Goal: Task Accomplishment & Management: Complete application form

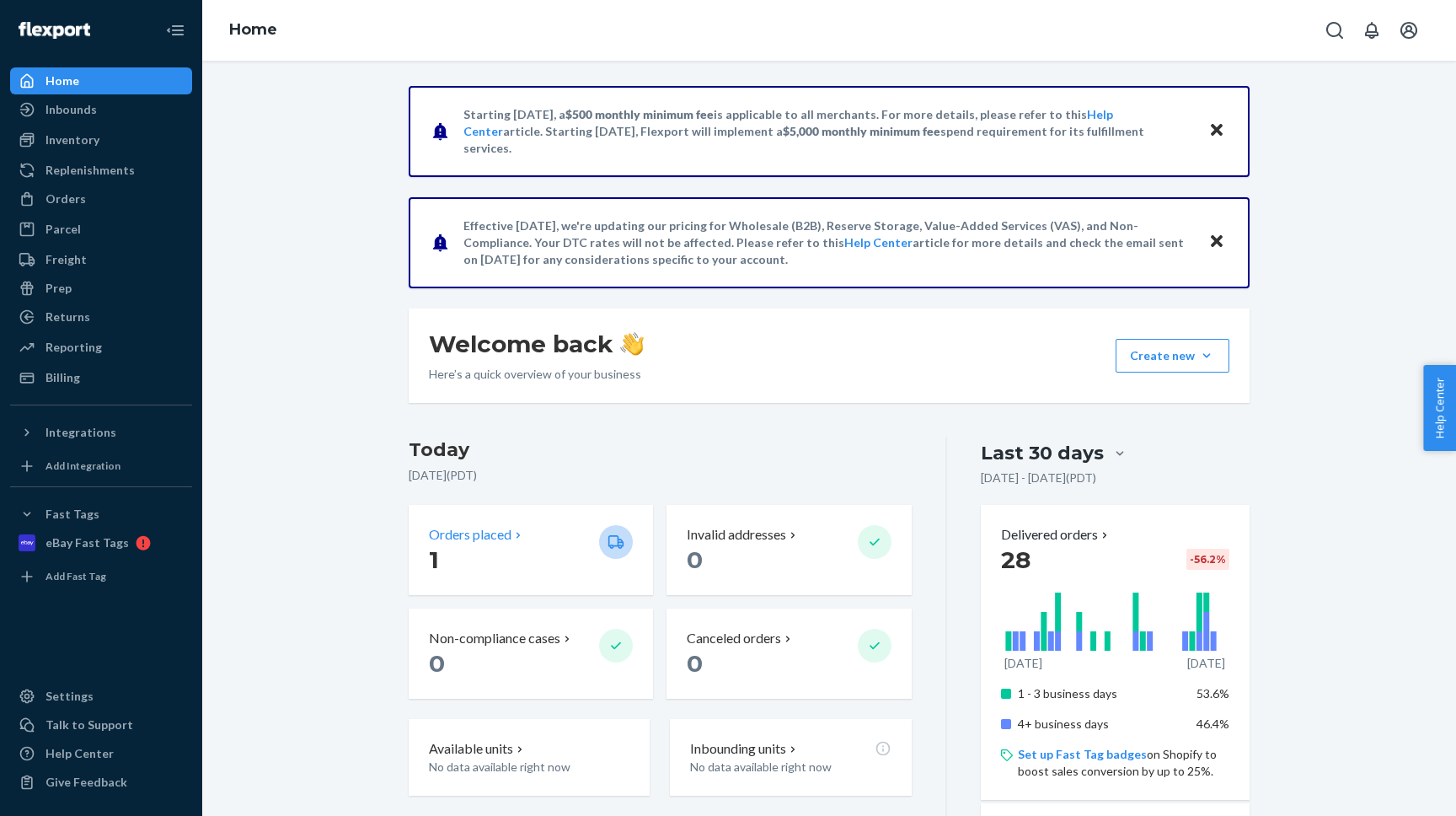
click at [497, 563] on p "1" at bounding box center [507, 560] width 157 height 30
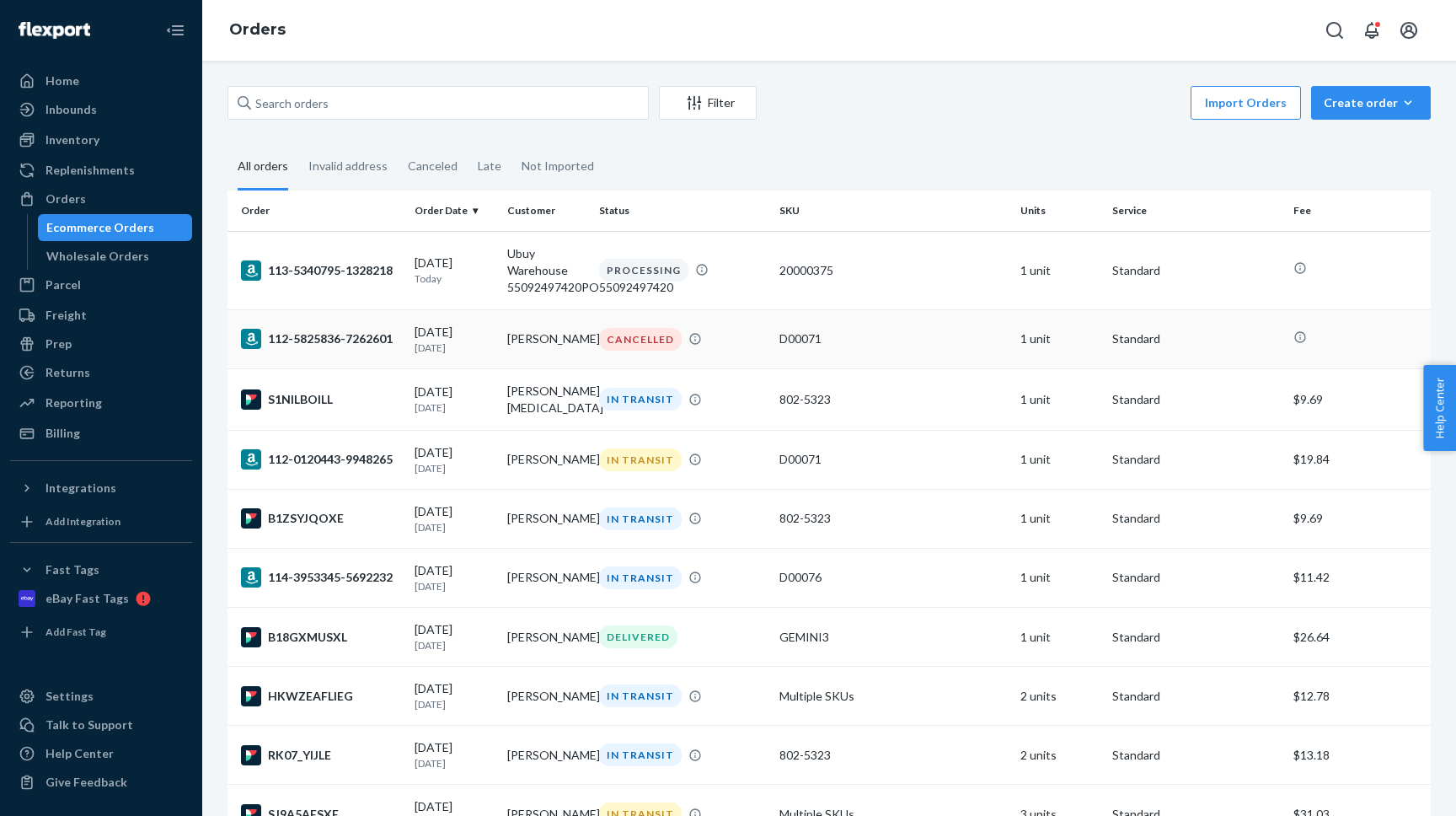
click at [753, 332] on div "CANCELLED" at bounding box center [682, 338] width 173 height 22
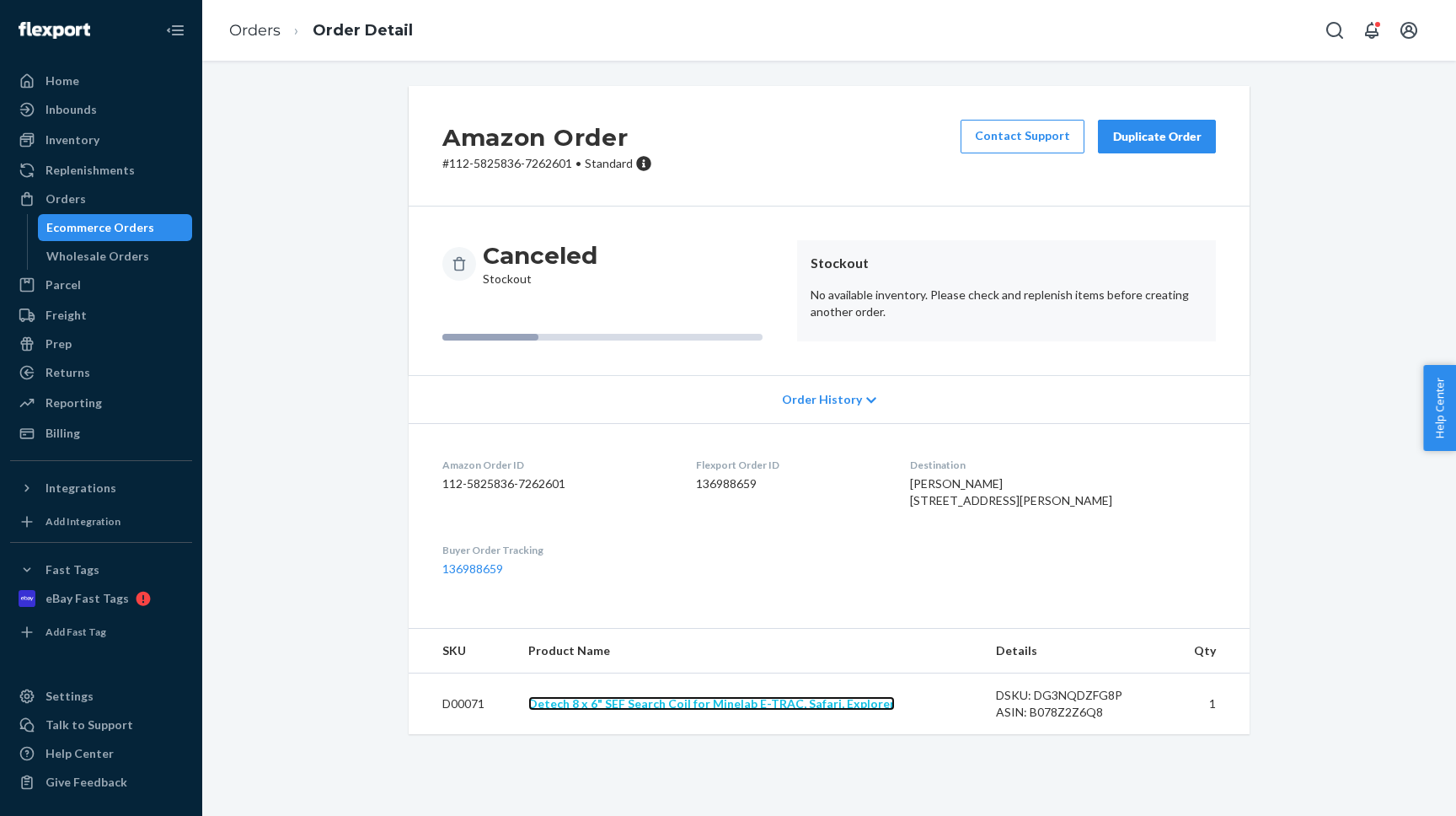
click at [680, 711] on link "Detech 8 x 6" SEF Search Coil for Minelab E-TRAC, Safari, Explorer" at bounding box center [711, 703] width 366 height 15
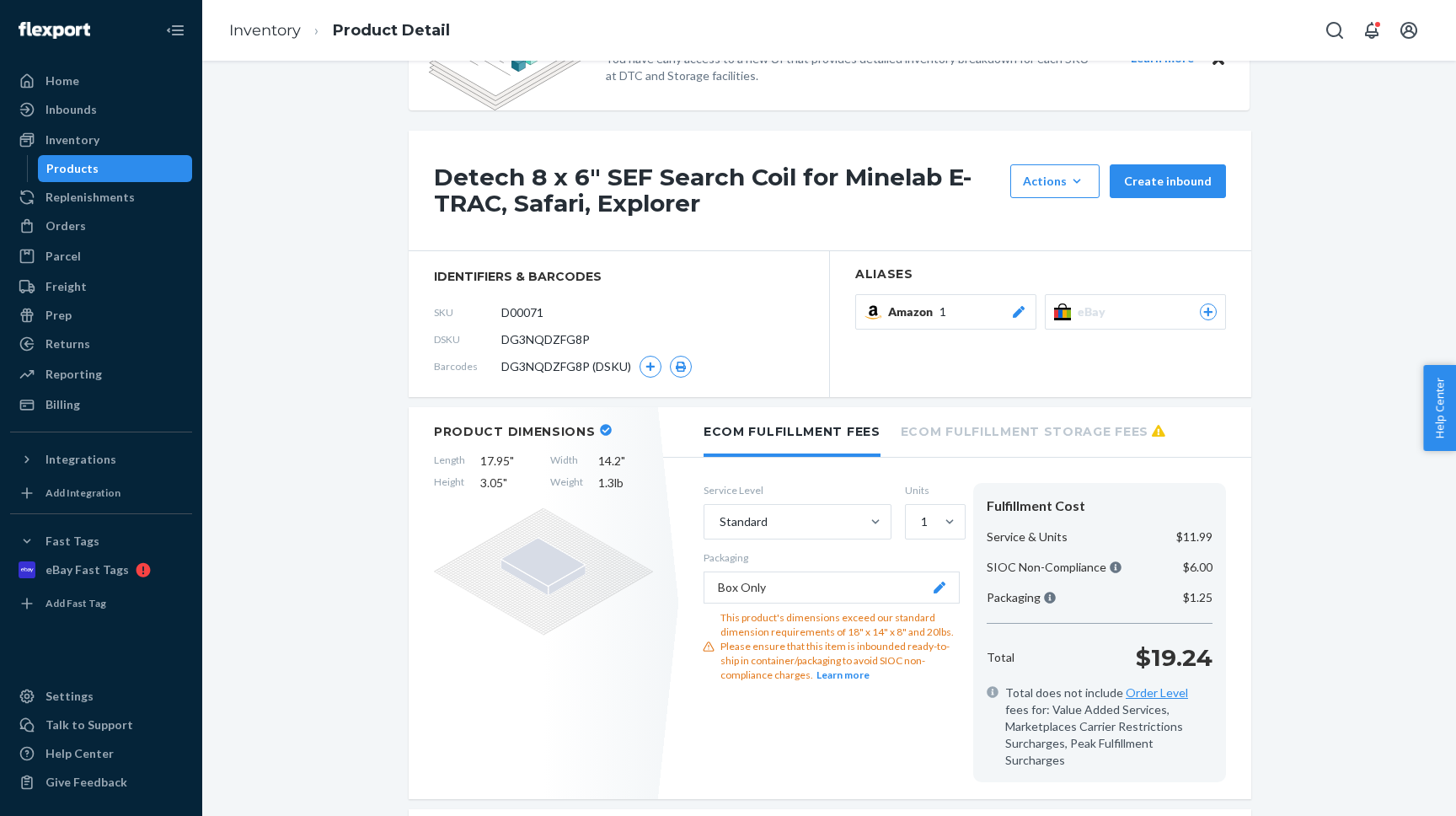
scroll to position [75, 0]
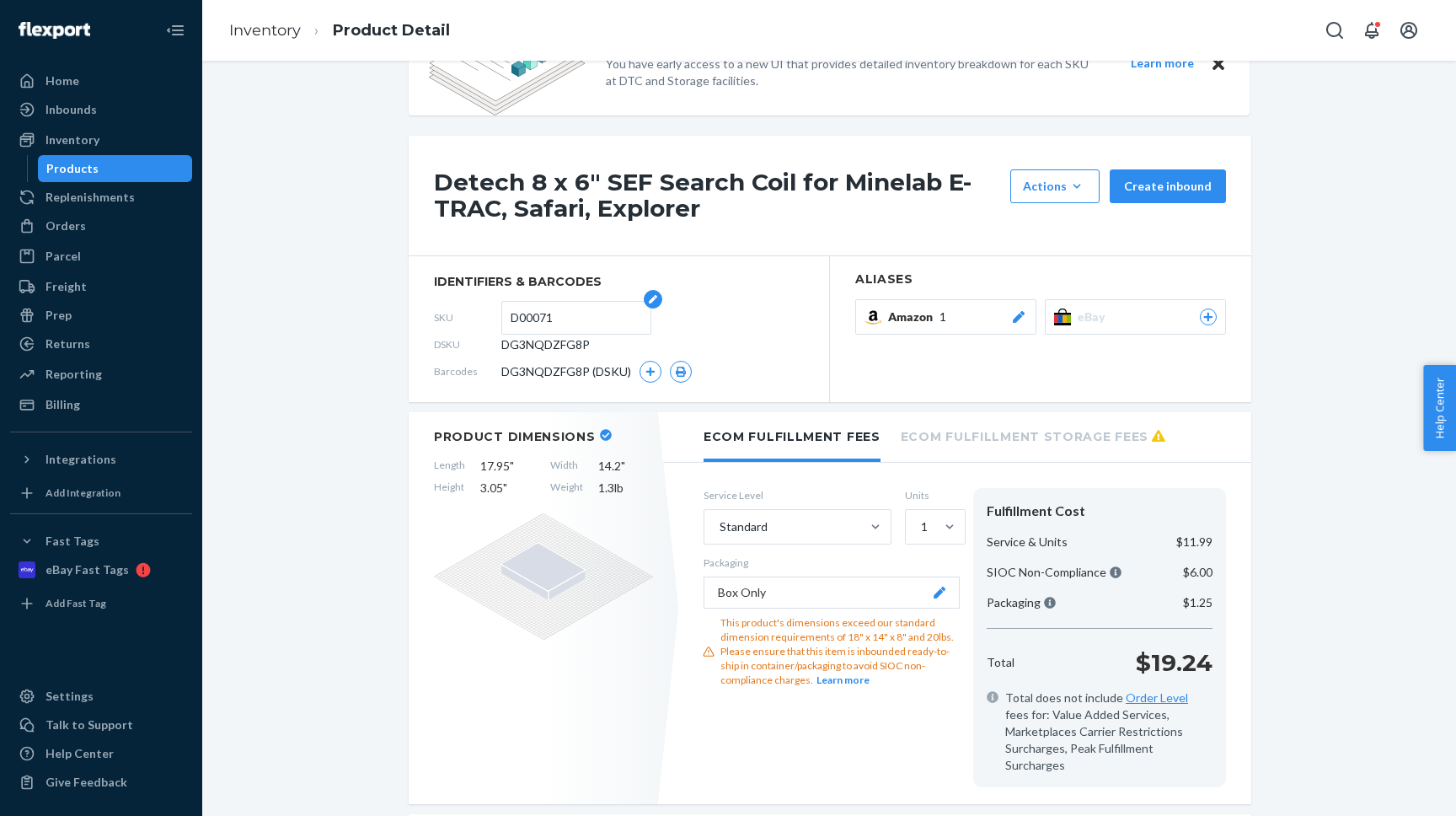
click at [545, 315] on input "D00071" at bounding box center [576, 318] width 132 height 32
click at [66, 230] on div "Orders" at bounding box center [66, 225] width 41 height 17
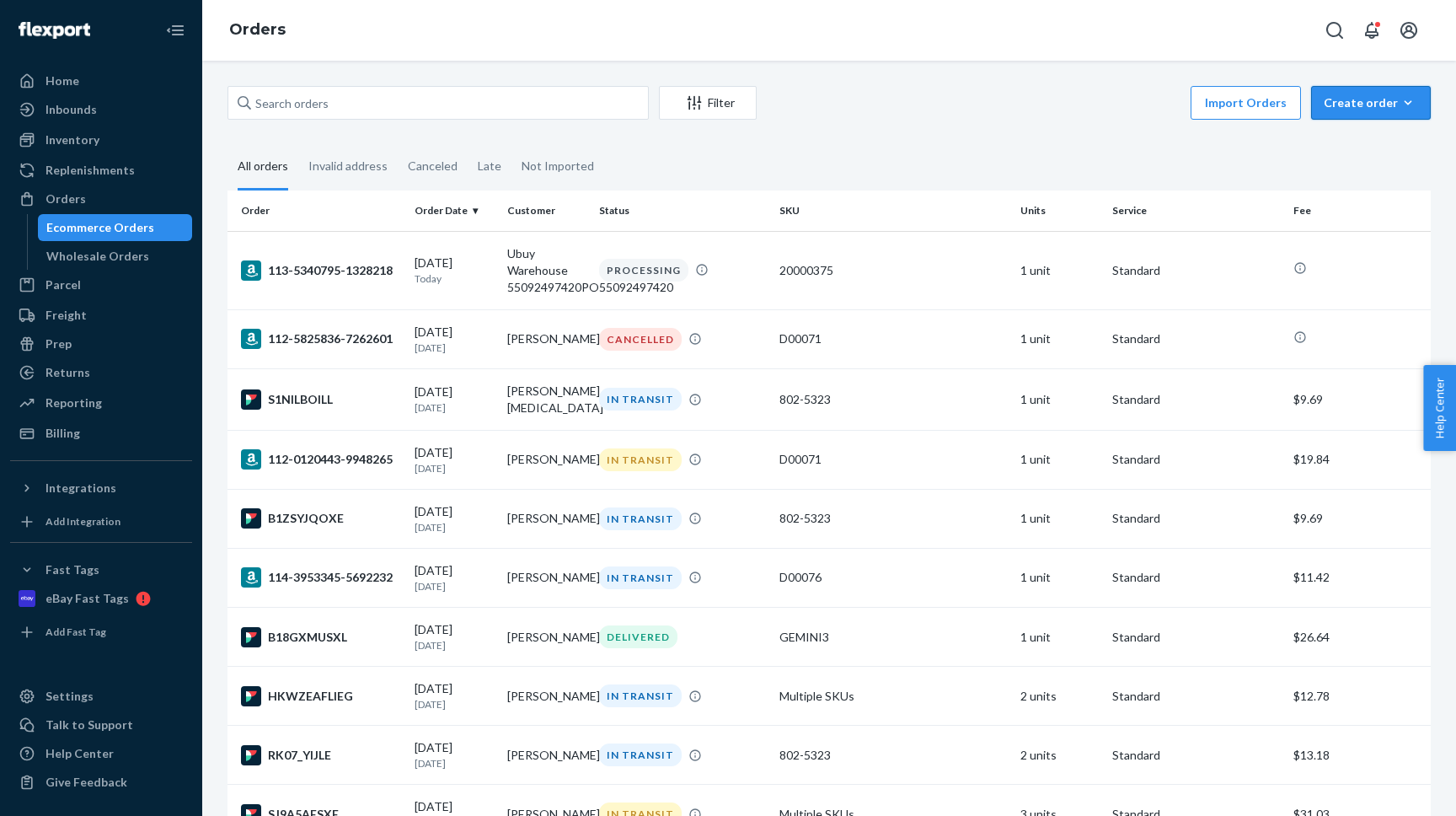
click at [1401, 98] on icon "button" at bounding box center [1407, 102] width 17 height 17
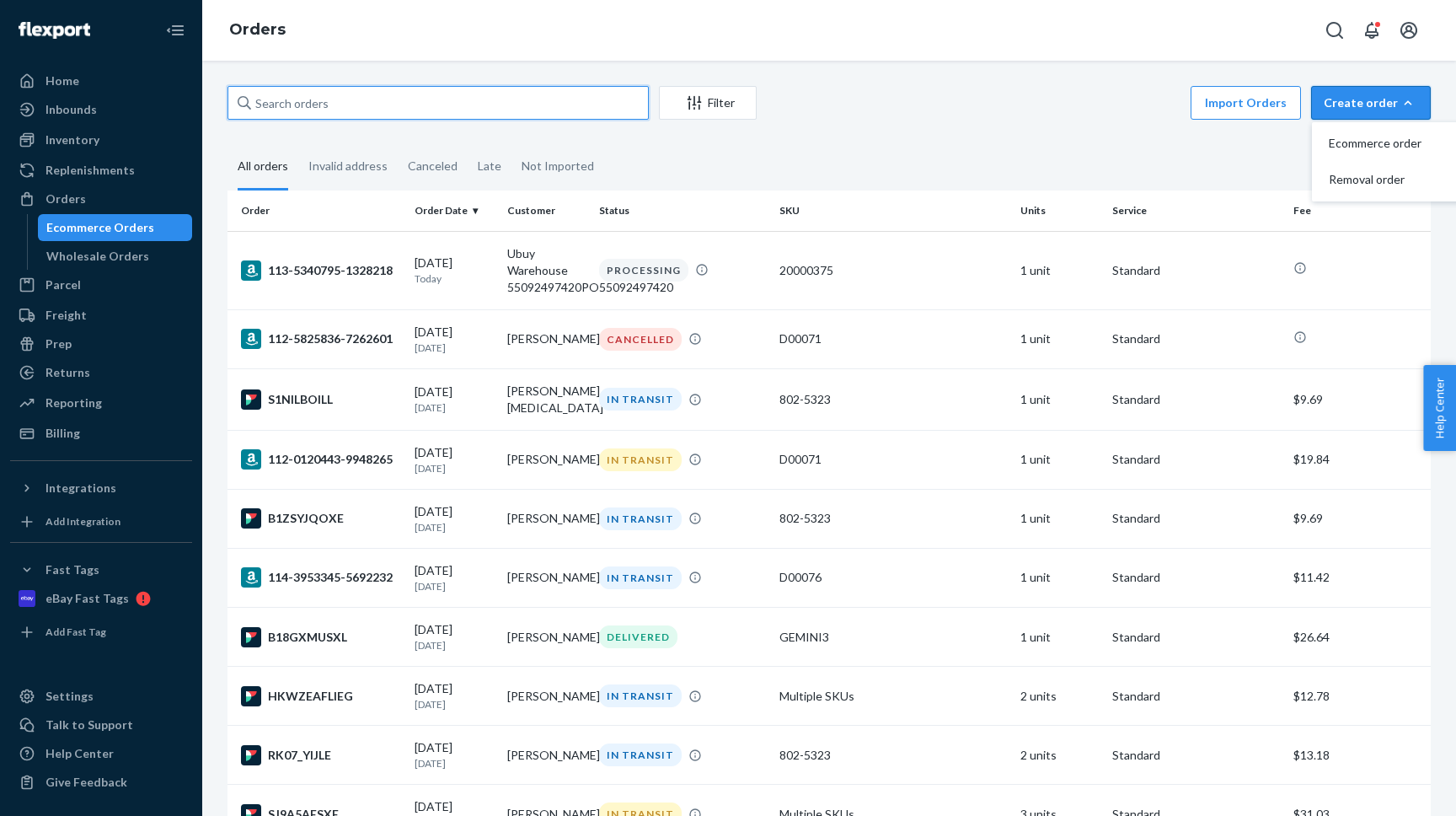
click at [301, 98] on input "text" at bounding box center [438, 102] width 421 height 34
paste input "D00071"
type input "D00071"
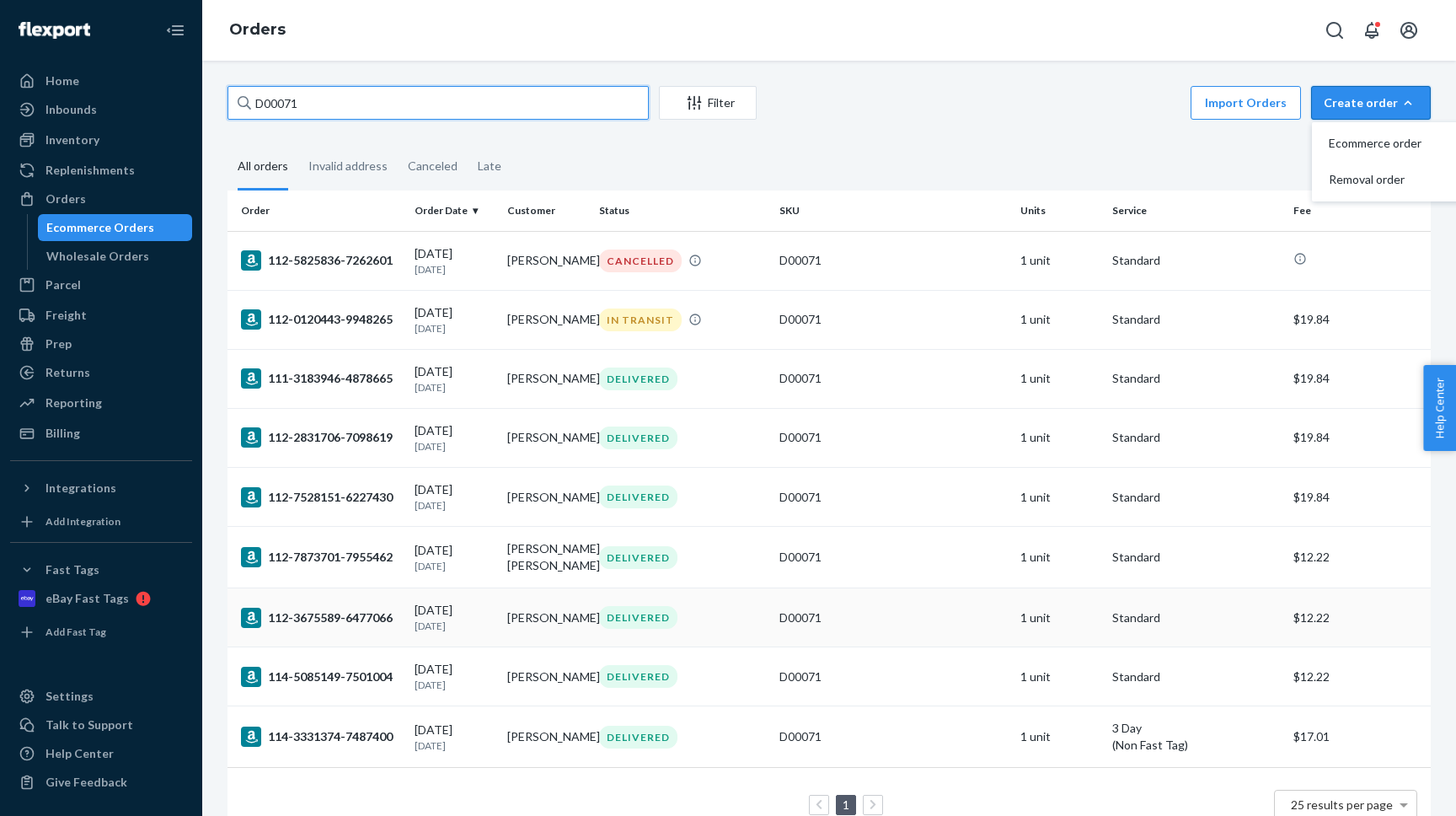
scroll to position [51, 0]
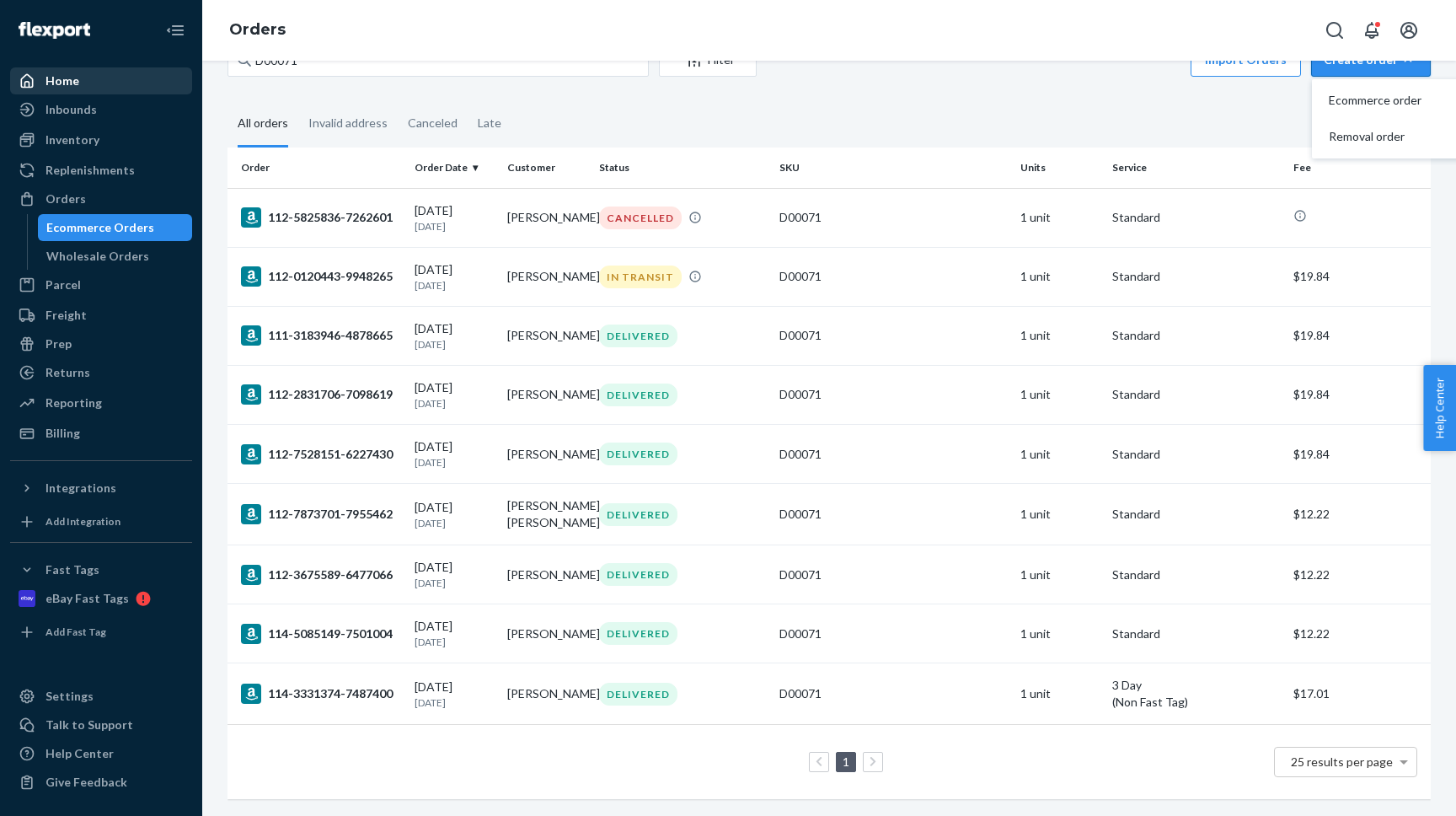
click at [100, 86] on div "Home" at bounding box center [100, 81] width 178 height 23
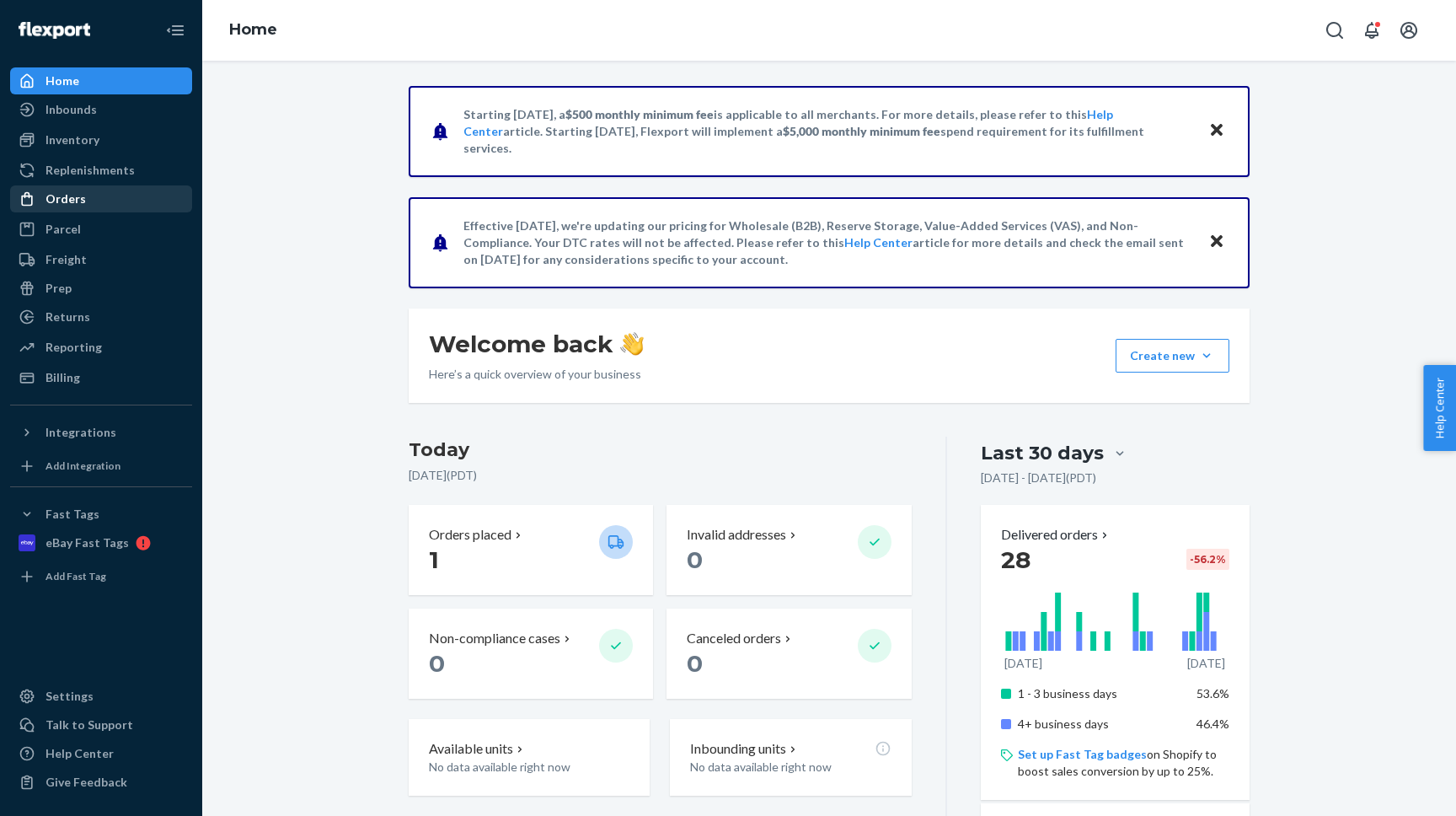
click at [84, 203] on div "Orders" at bounding box center [100, 199] width 178 height 23
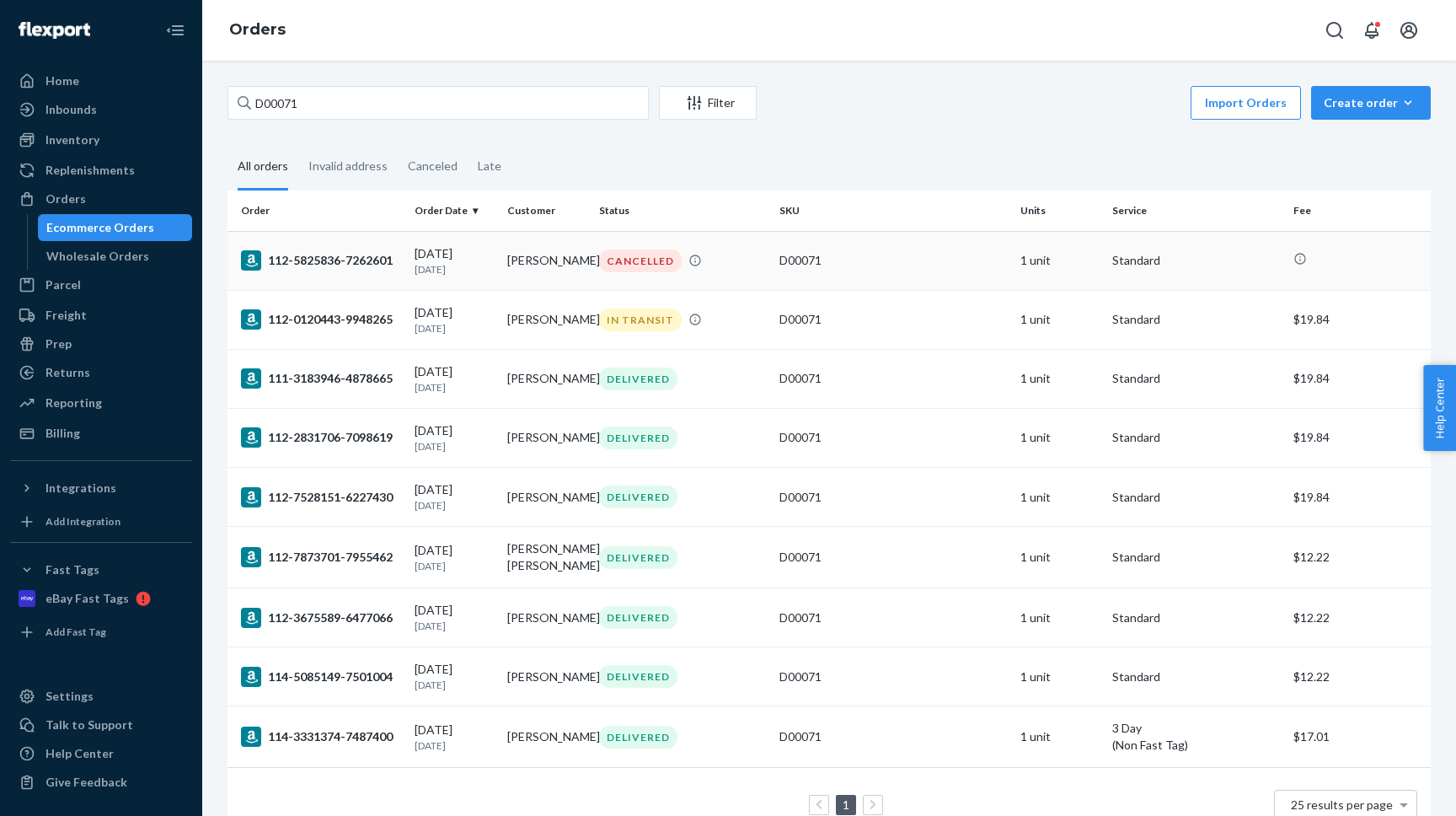
click at [485, 256] on div "[DATE] [DATE]" at bounding box center [453, 261] width 78 height 31
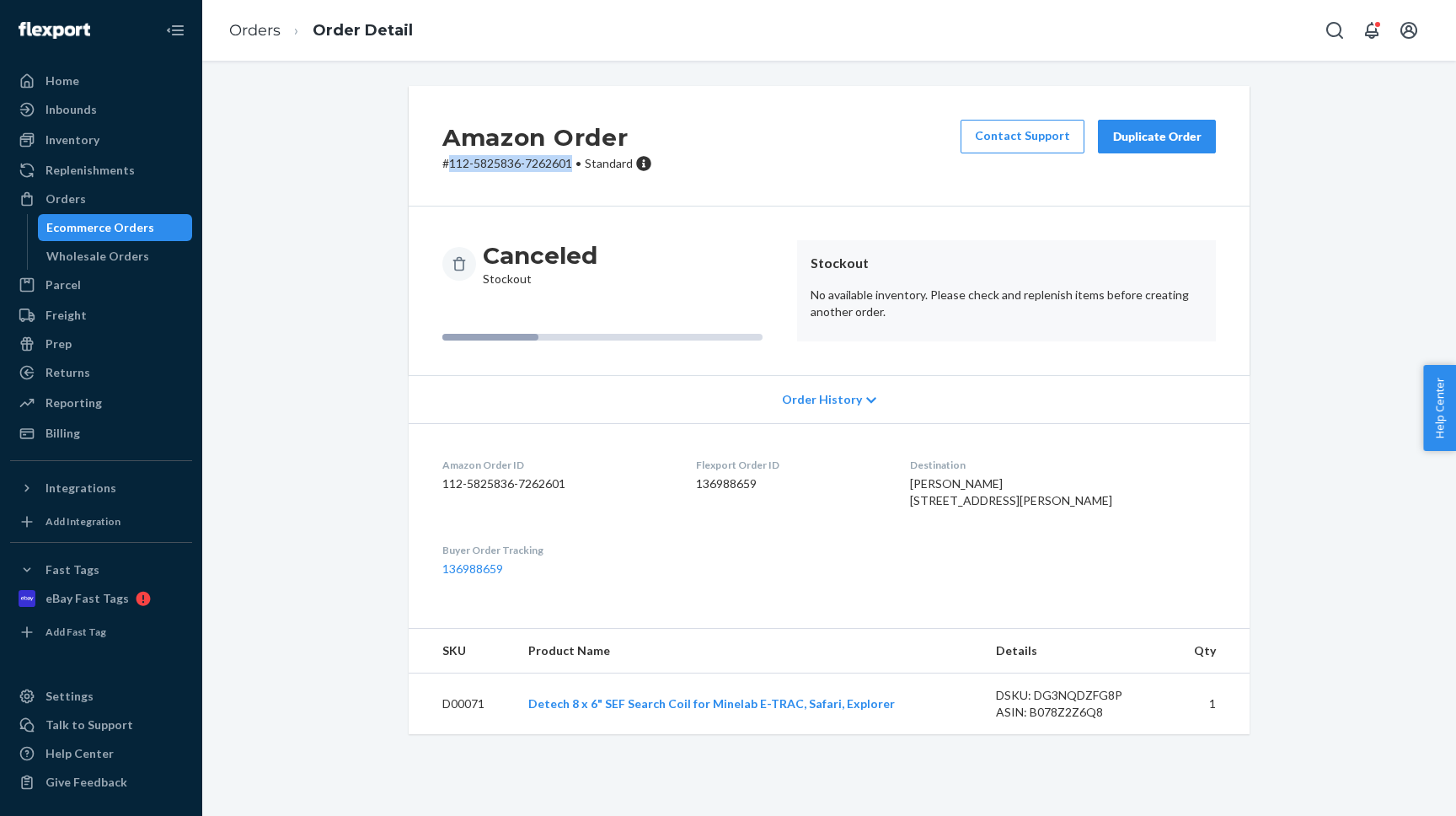
drag, startPoint x: 451, startPoint y: 163, endPoint x: 572, endPoint y: 161, distance: 121.0
click at [572, 161] on p "# 112-5825836-7262601 • Standard" at bounding box center [547, 163] width 210 height 17
copy p "112-5825836-7262601"
click at [417, 379] on div "Order History" at bounding box center [828, 399] width 841 height 48
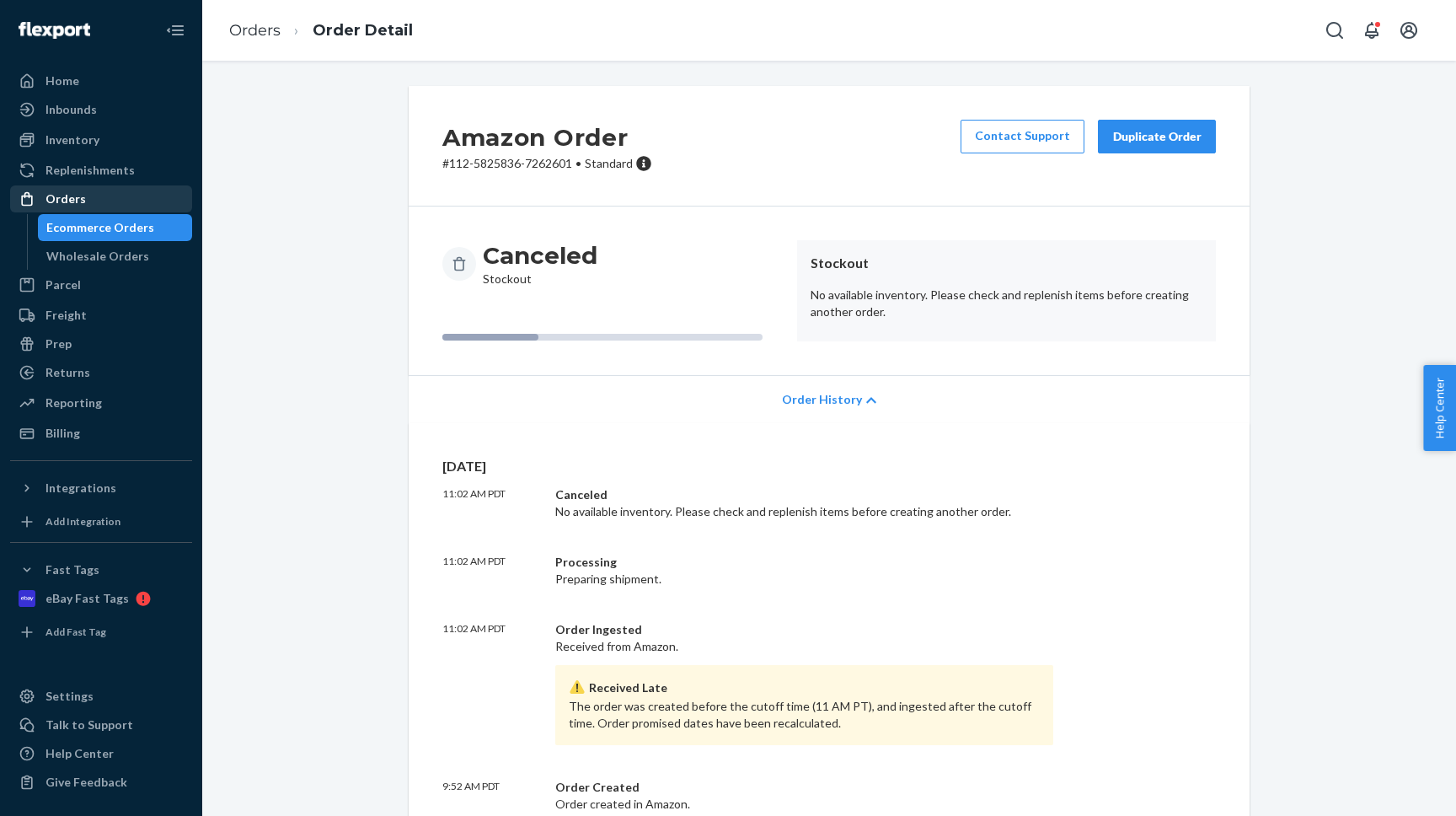
click at [102, 196] on div "Orders" at bounding box center [100, 199] width 178 height 23
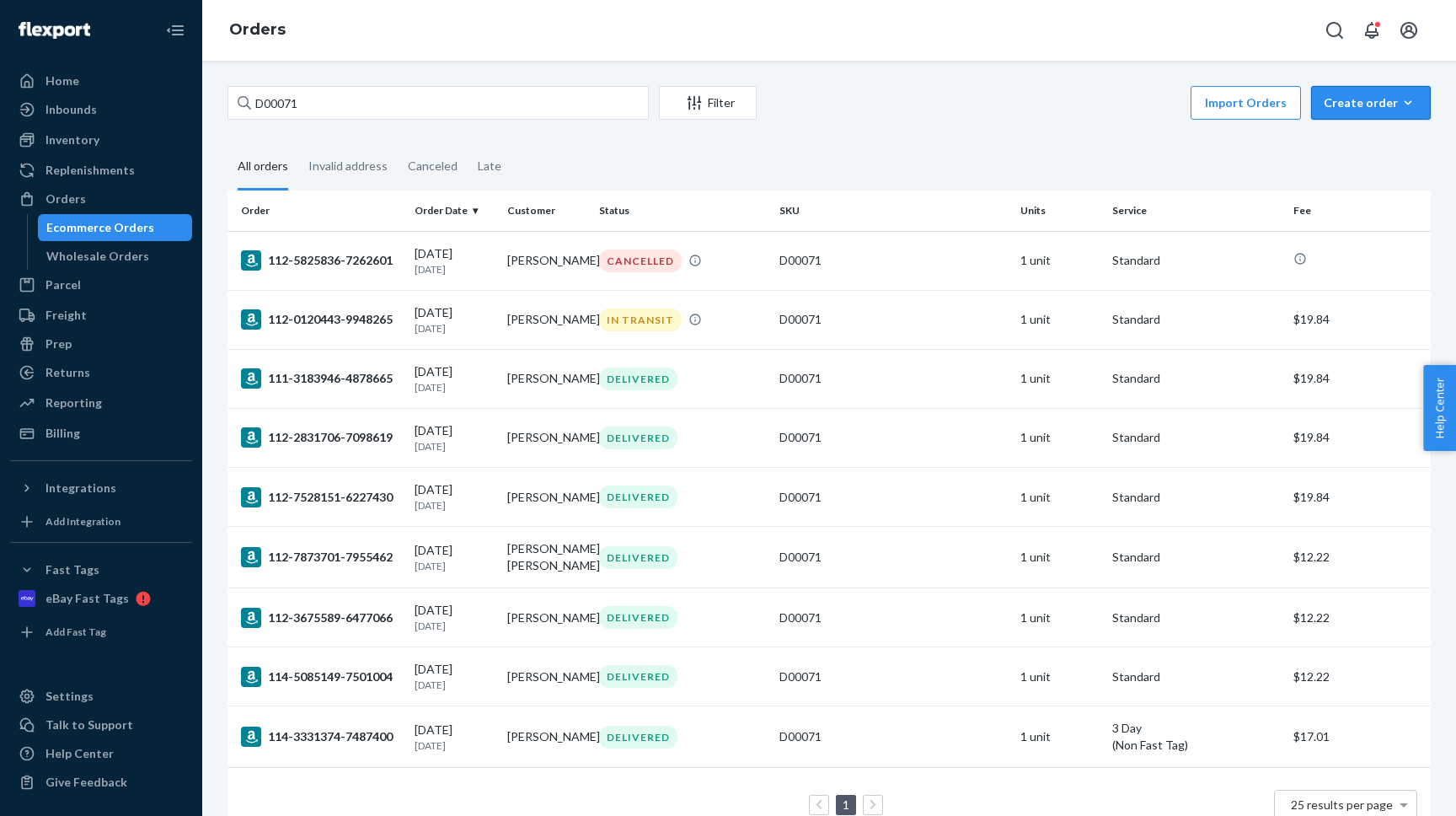
click at [1399, 98] on div "Create order" at bounding box center [1370, 102] width 95 height 17
click at [1373, 139] on span "Ecommerce order" at bounding box center [1381, 143] width 104 height 12
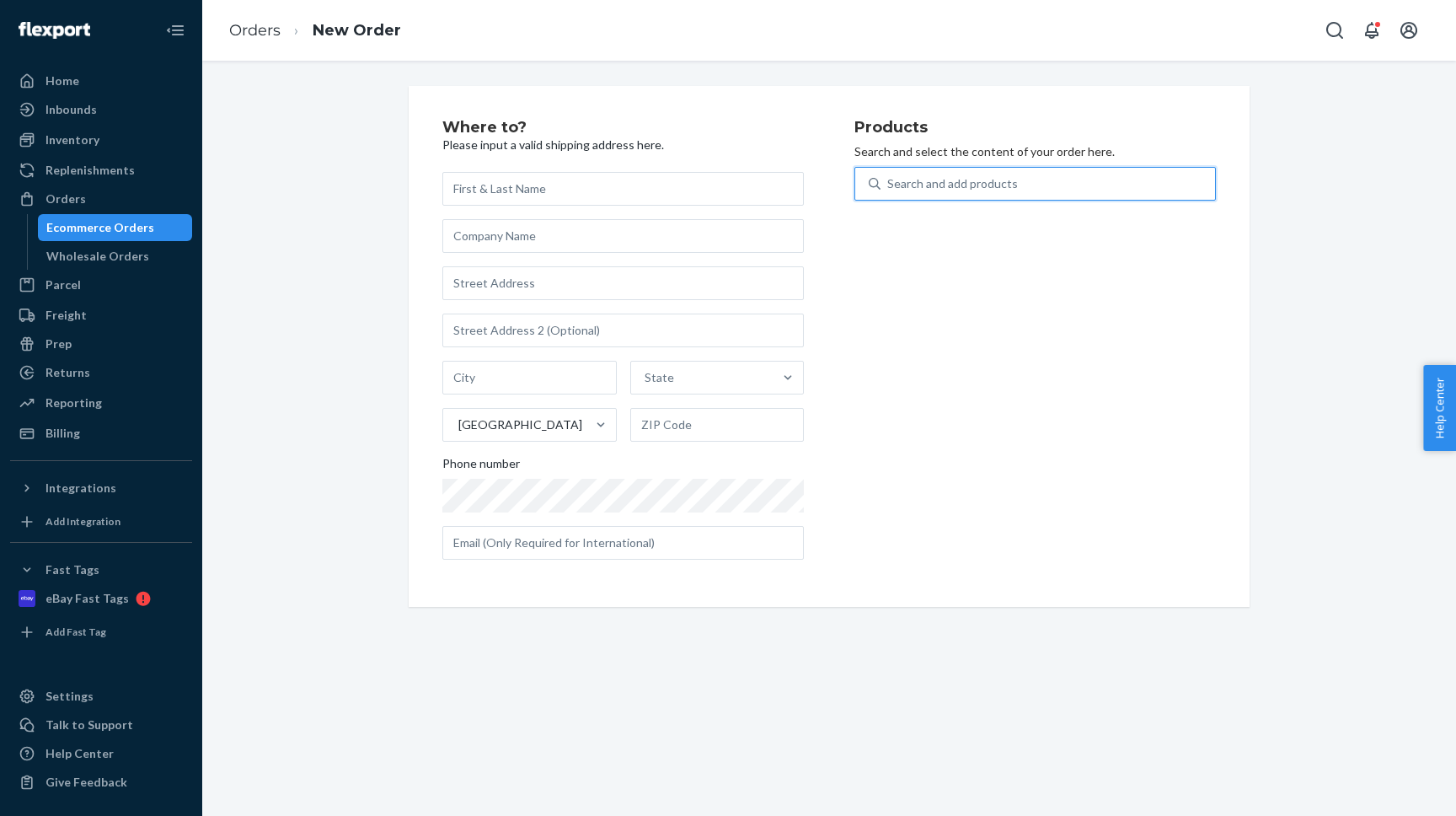
click at [912, 173] on div "Search and add products" at bounding box center [1048, 183] width 334 height 30
click at [889, 175] on input "0 results available. Use Up and Down to choose options, press Enter to select t…" at bounding box center [889, 183] width 2 height 17
paste input "D09ARROW"
type input "D09ARROW"
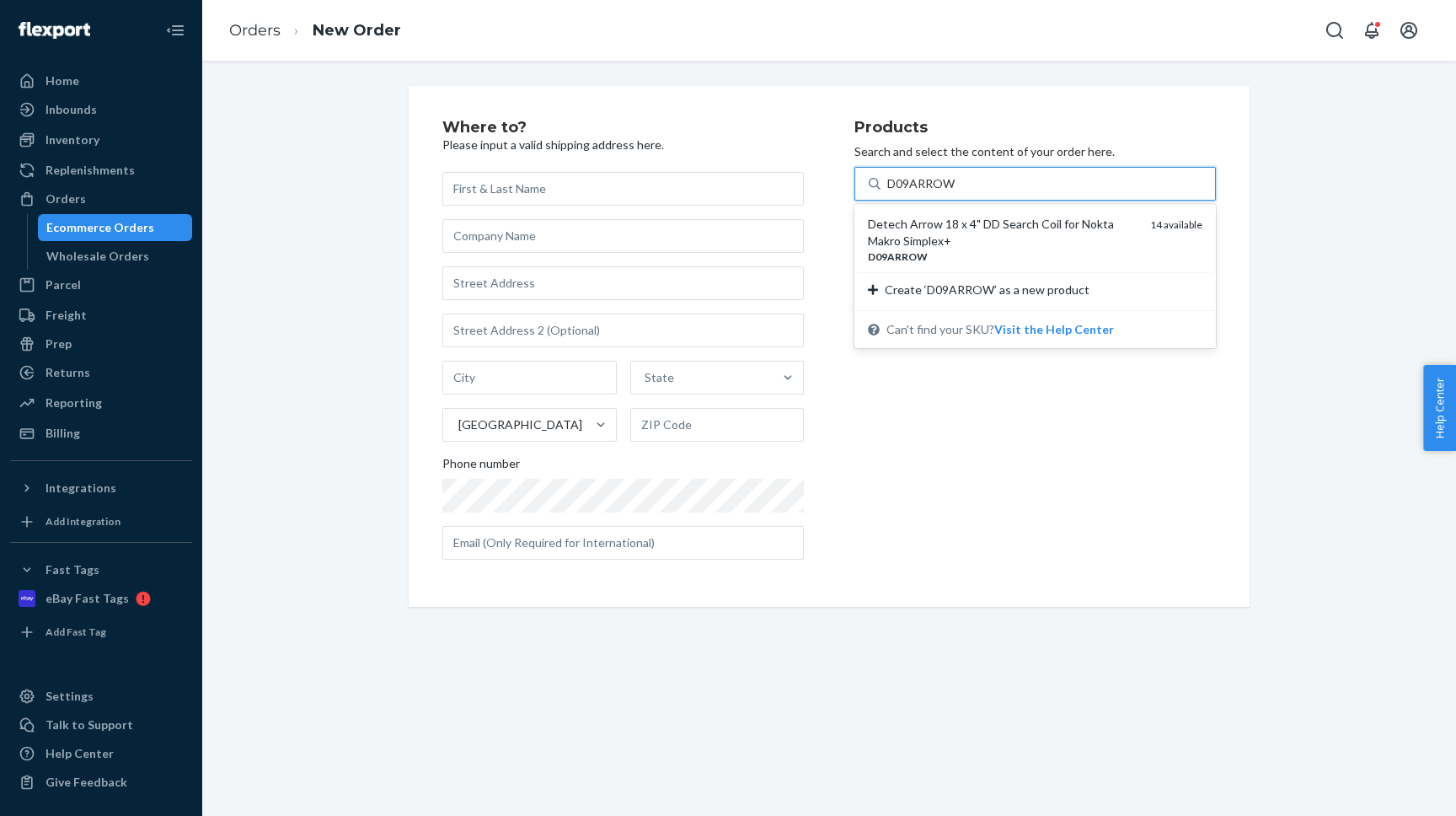
click at [912, 239] on div "Detech Arrow 18 x 4" DD Search Coil for Nokta Makro Simplex+" at bounding box center [1003, 232] width 269 height 34
click at [912, 192] on input "D09ARROW" at bounding box center [922, 183] width 68 height 17
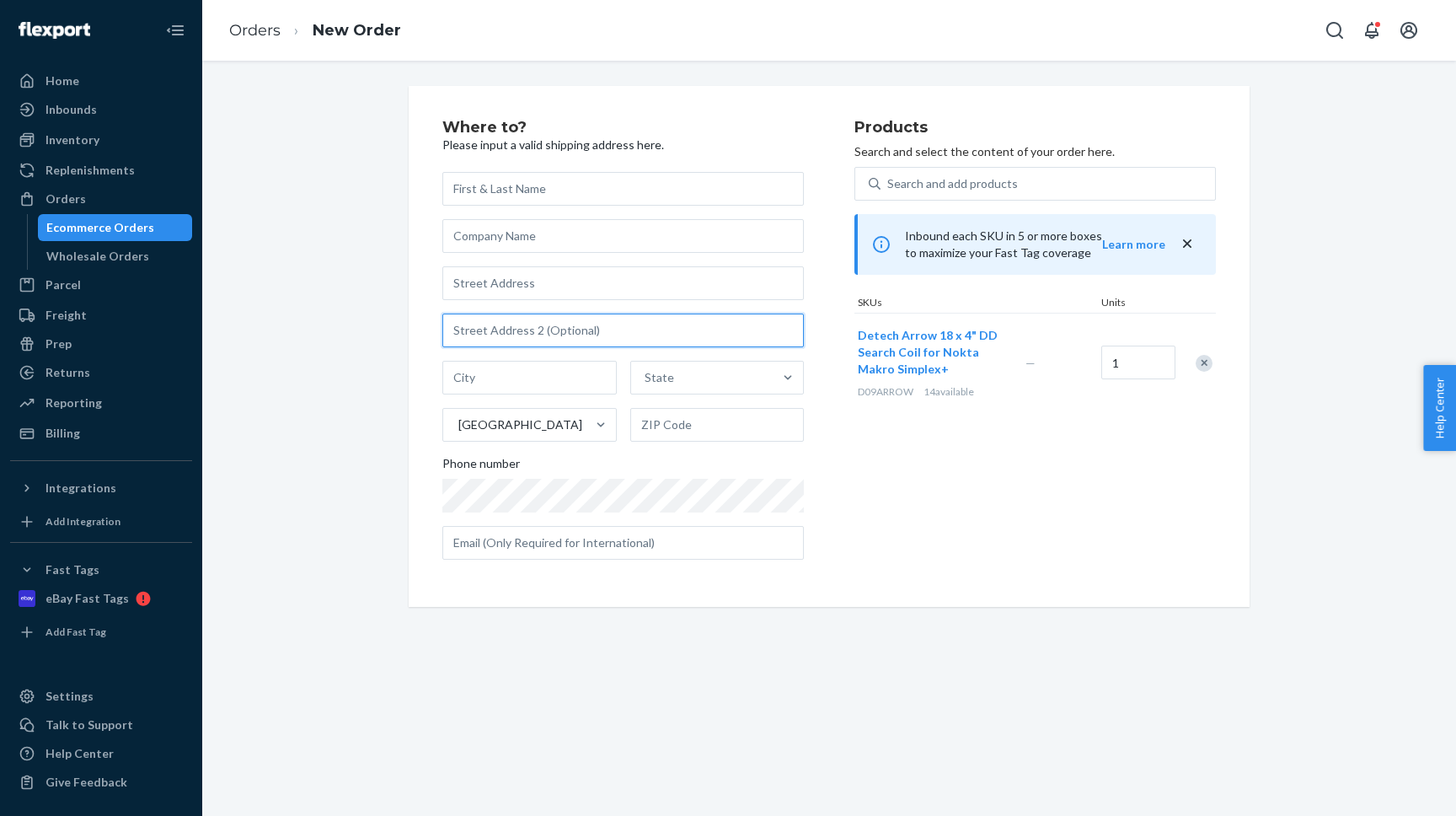
click at [546, 335] on input "text" at bounding box center [623, 330] width 362 height 34
click at [526, 291] on input "text" at bounding box center [623, 283] width 362 height 34
paste input "[PERSON_NAME]"
type input "[PERSON_NAME]"
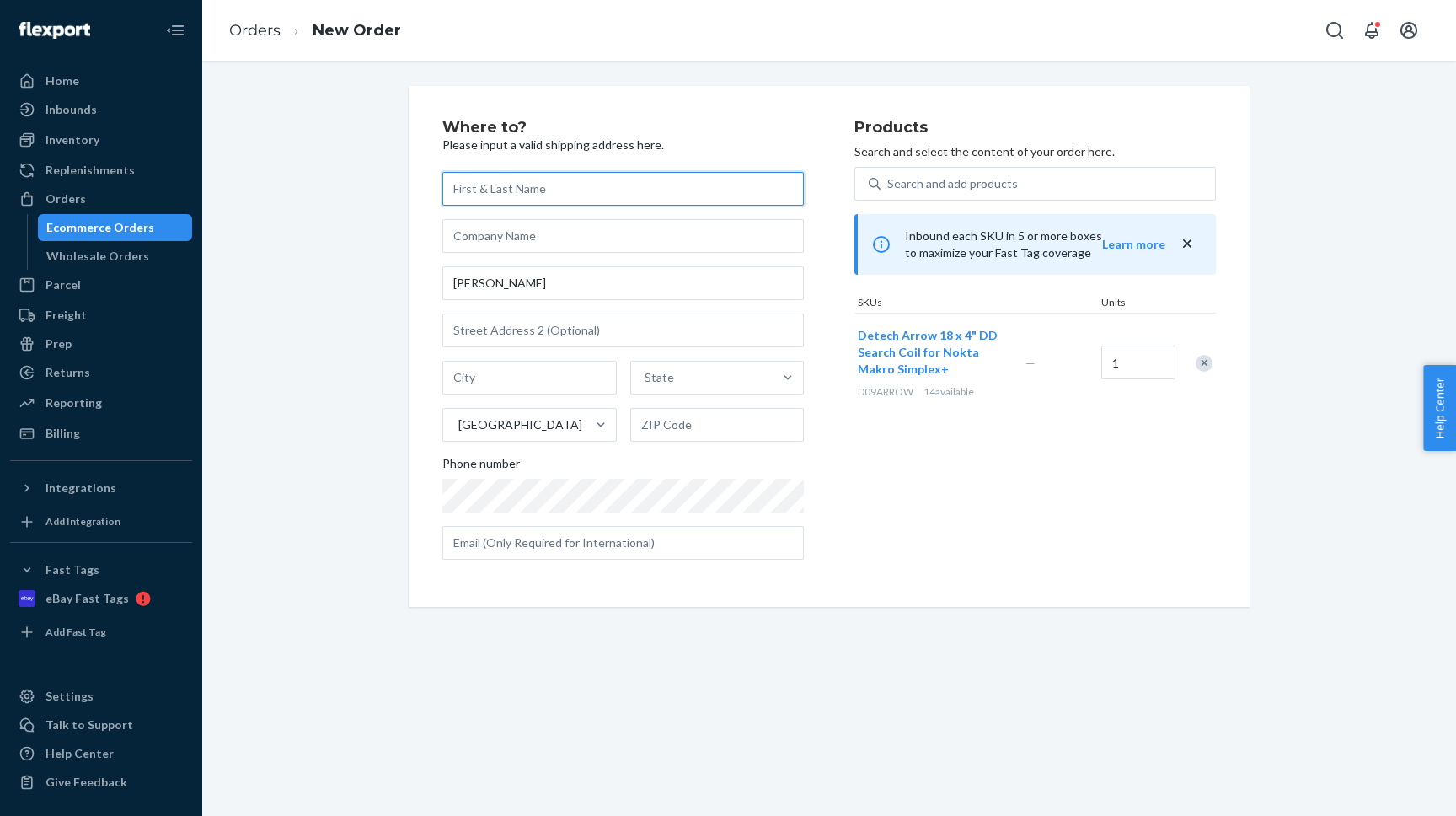
click at [488, 185] on input "text" at bounding box center [623, 188] width 362 height 34
paste input "[PERSON_NAME]"
type input "[PERSON_NAME]"
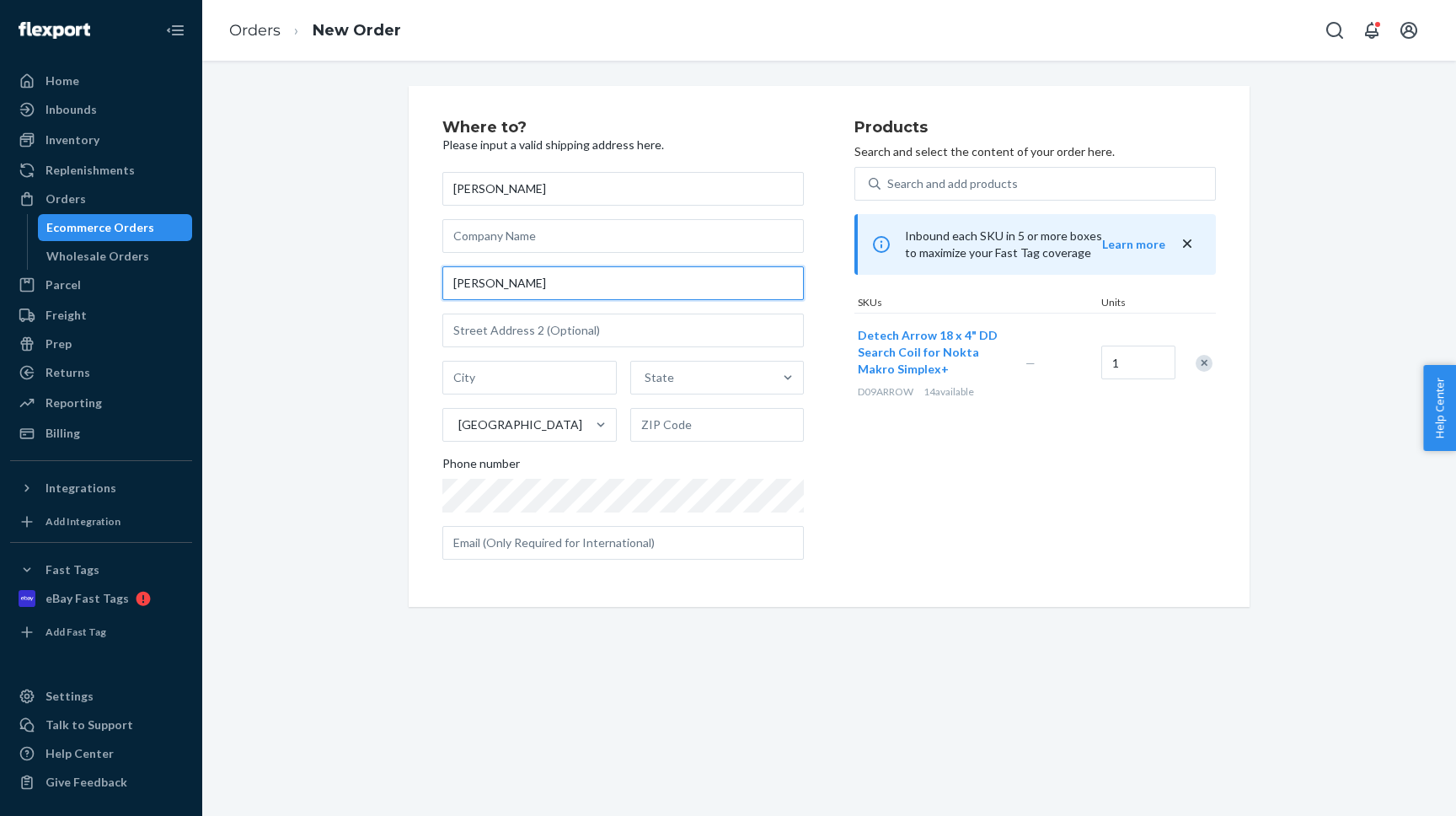
click at [535, 270] on input "[PERSON_NAME]" at bounding box center [623, 283] width 362 height 34
click at [534, 275] on input "[PERSON_NAME]" at bounding box center [623, 283] width 362 height 34
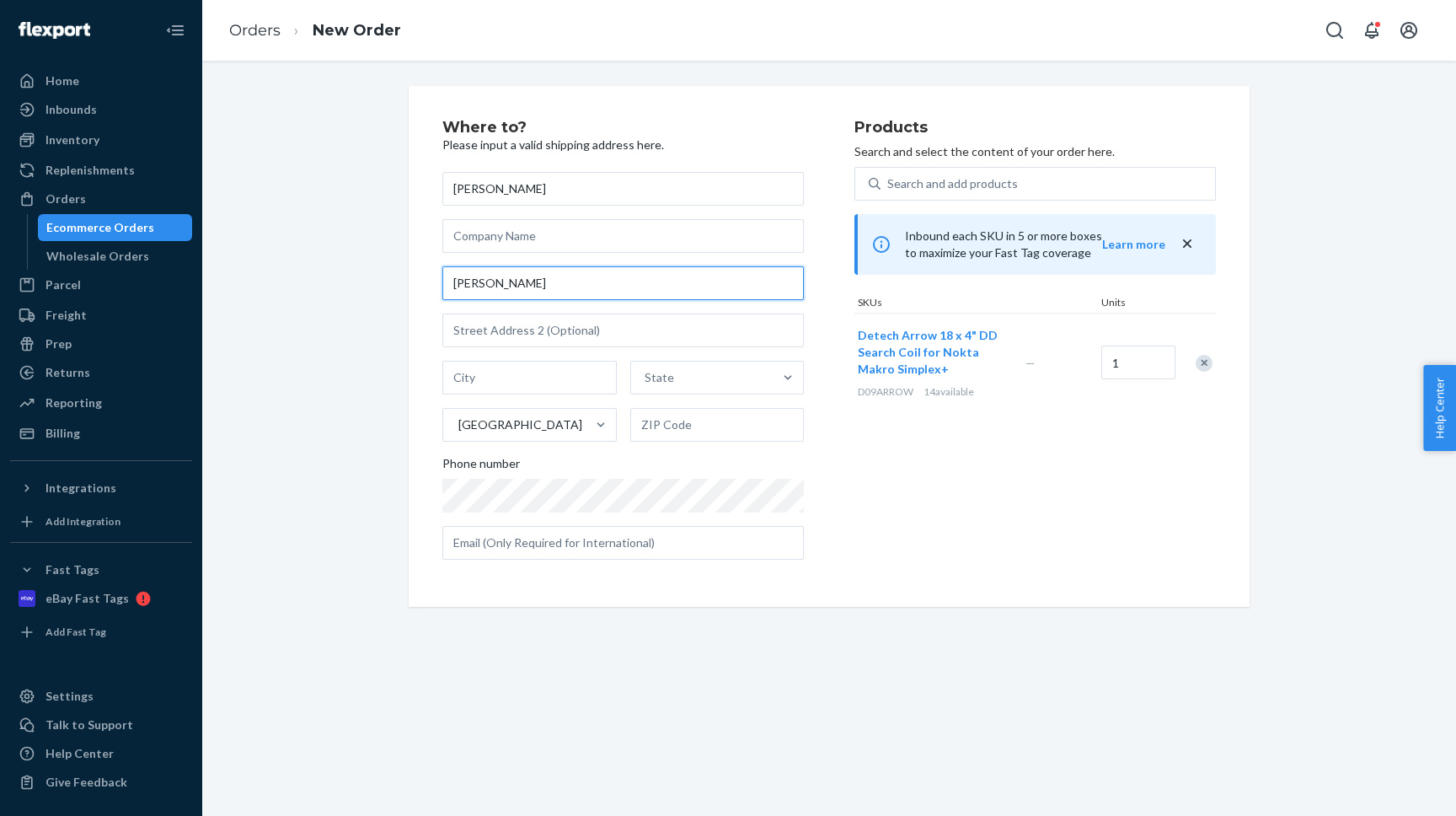
paste input "[STREET_ADDRESS]"
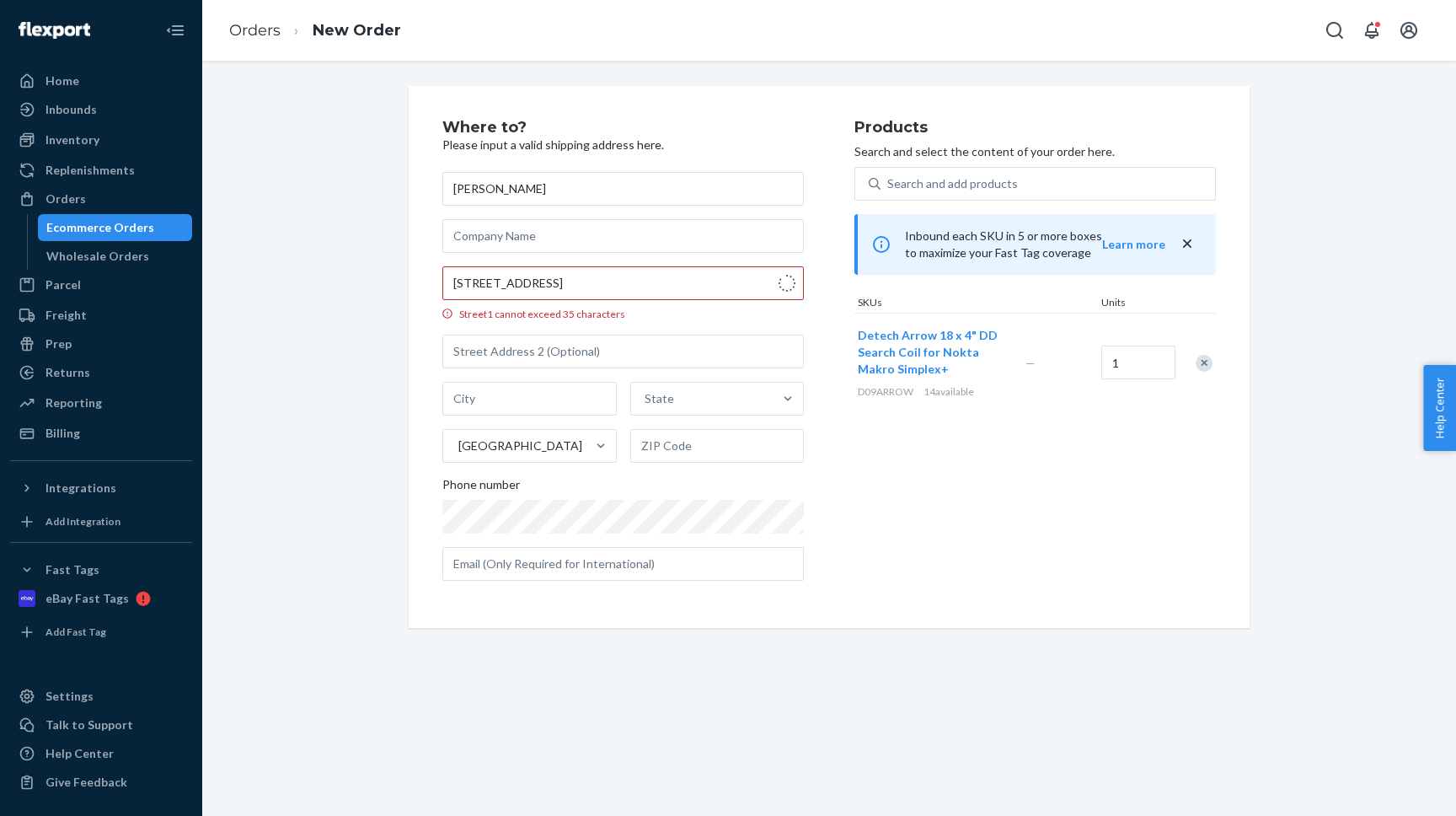
type input "[STREET_ADDRESS]"
type input "[GEOGRAPHIC_DATA]"
type input "43619"
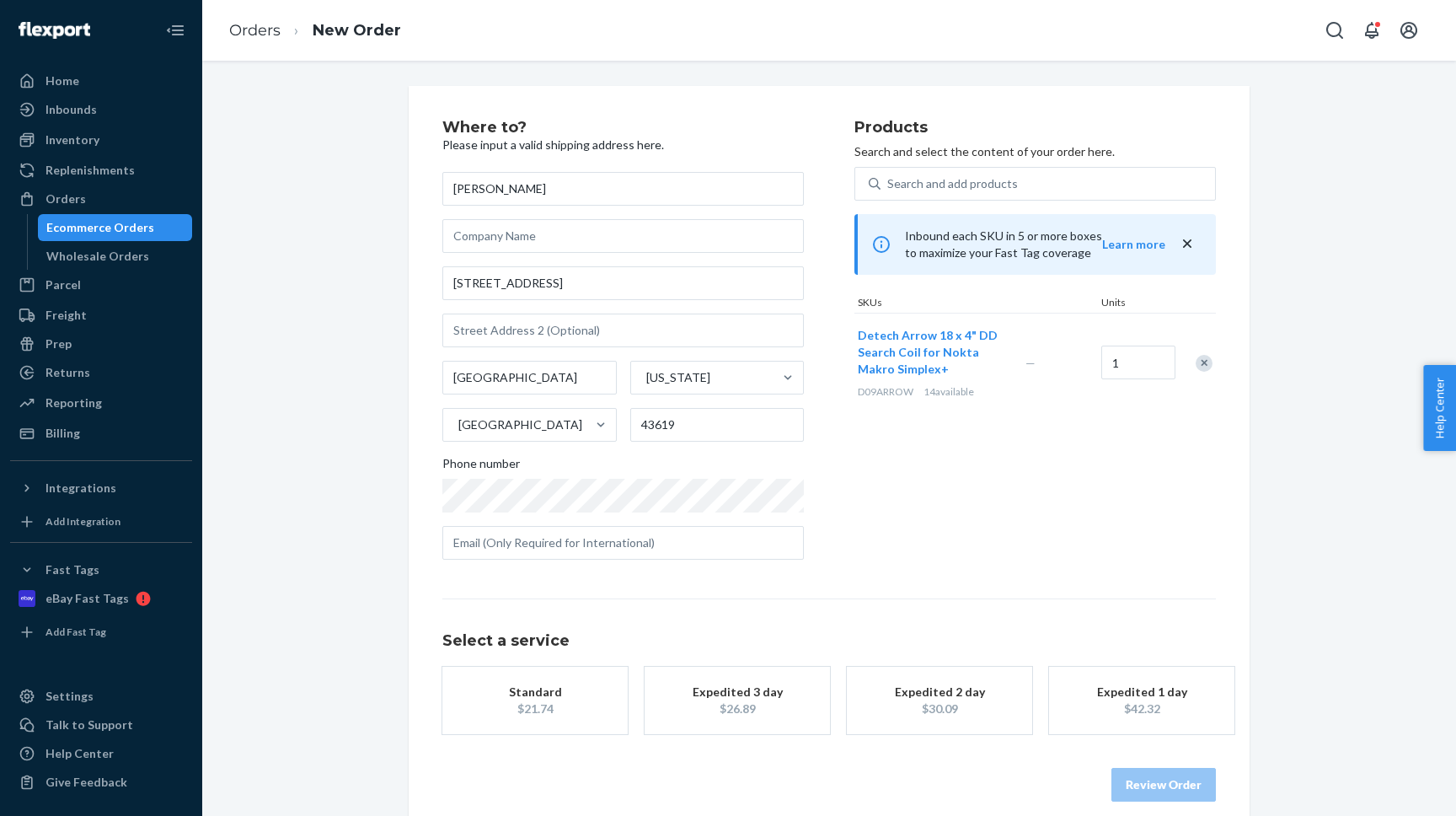
click at [570, 686] on div "Standard" at bounding box center [535, 691] width 134 height 17
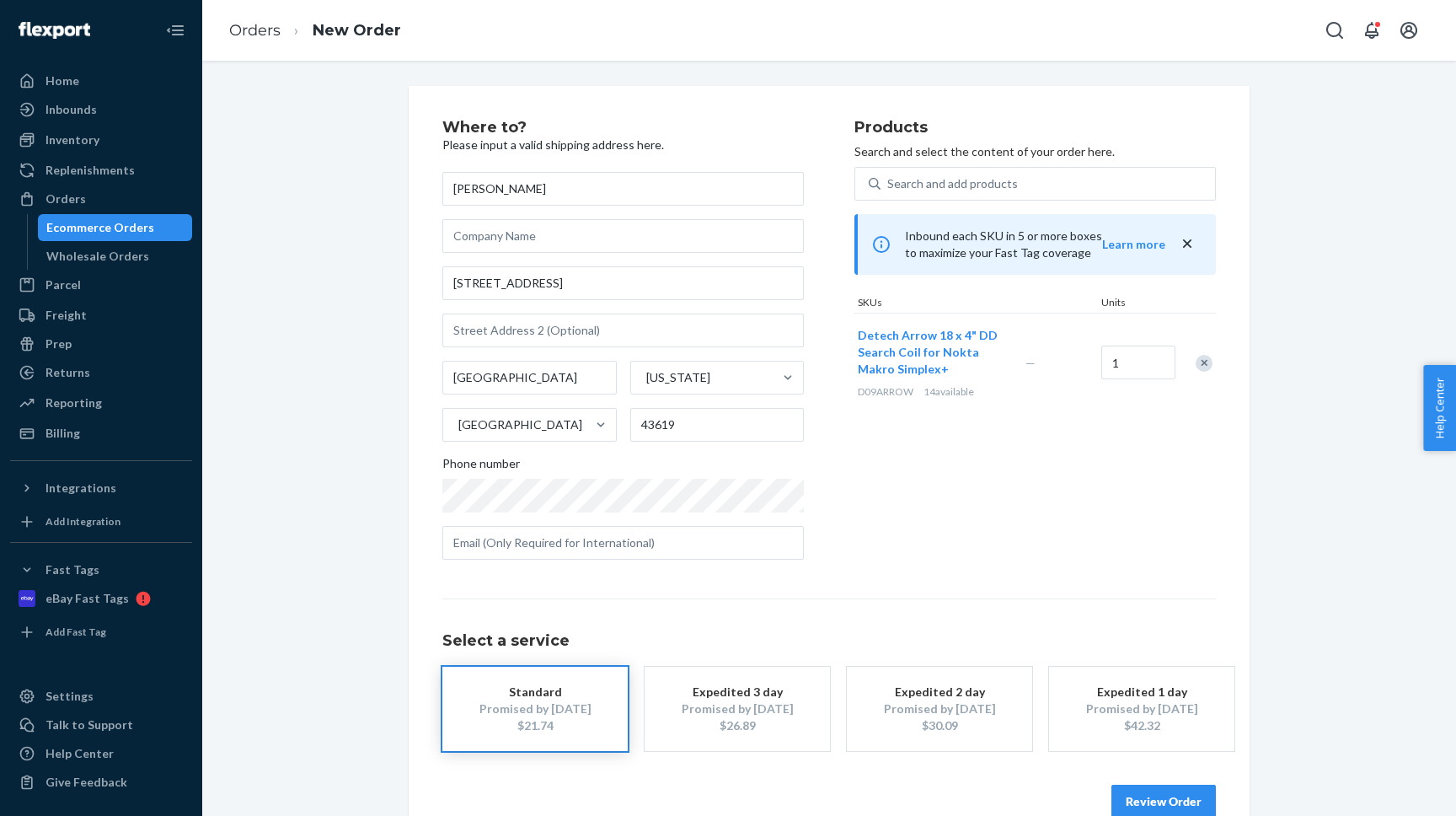
scroll to position [36, 0]
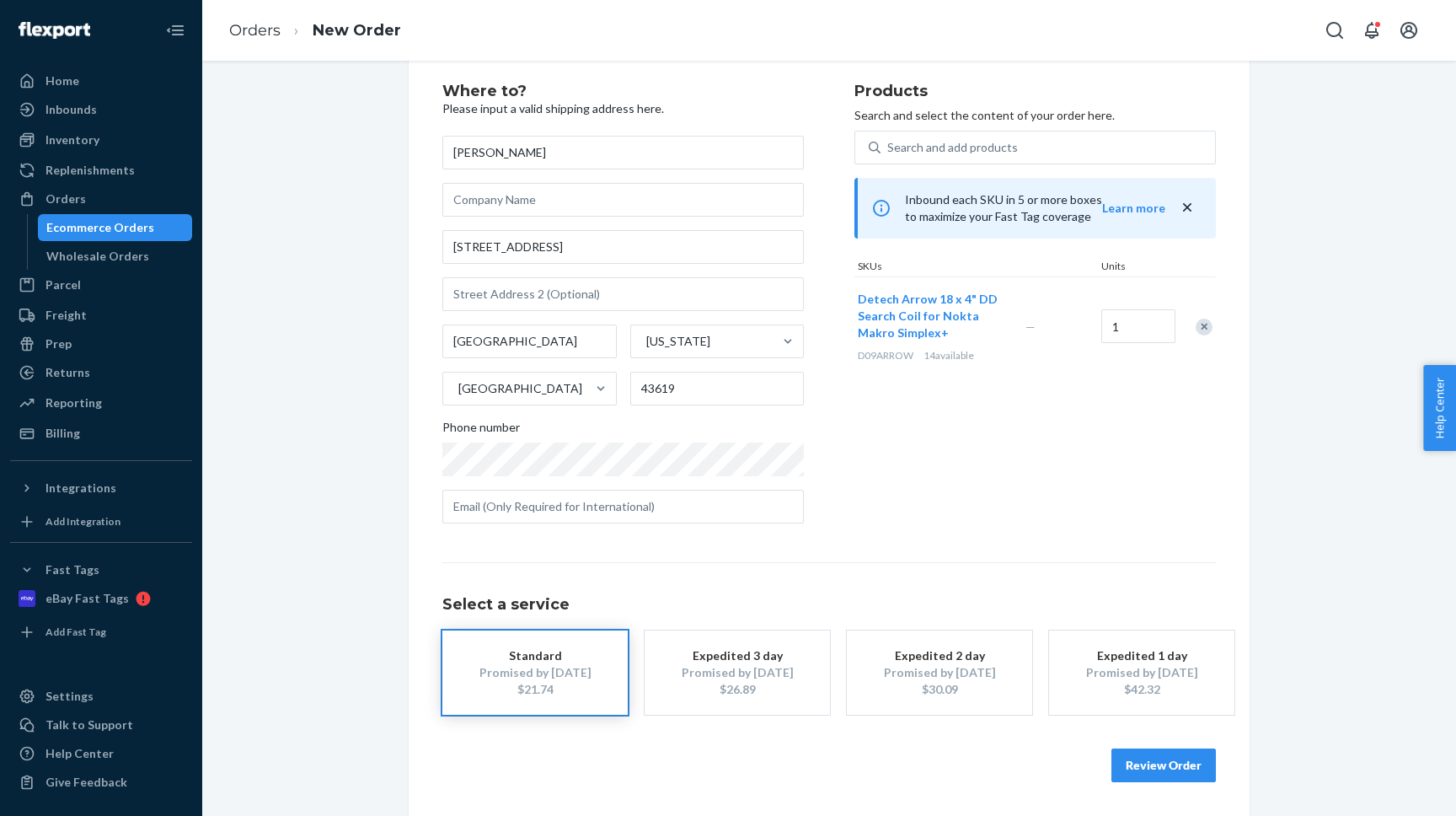
click at [1118, 761] on button "Review Order" at bounding box center [1164, 765] width 104 height 34
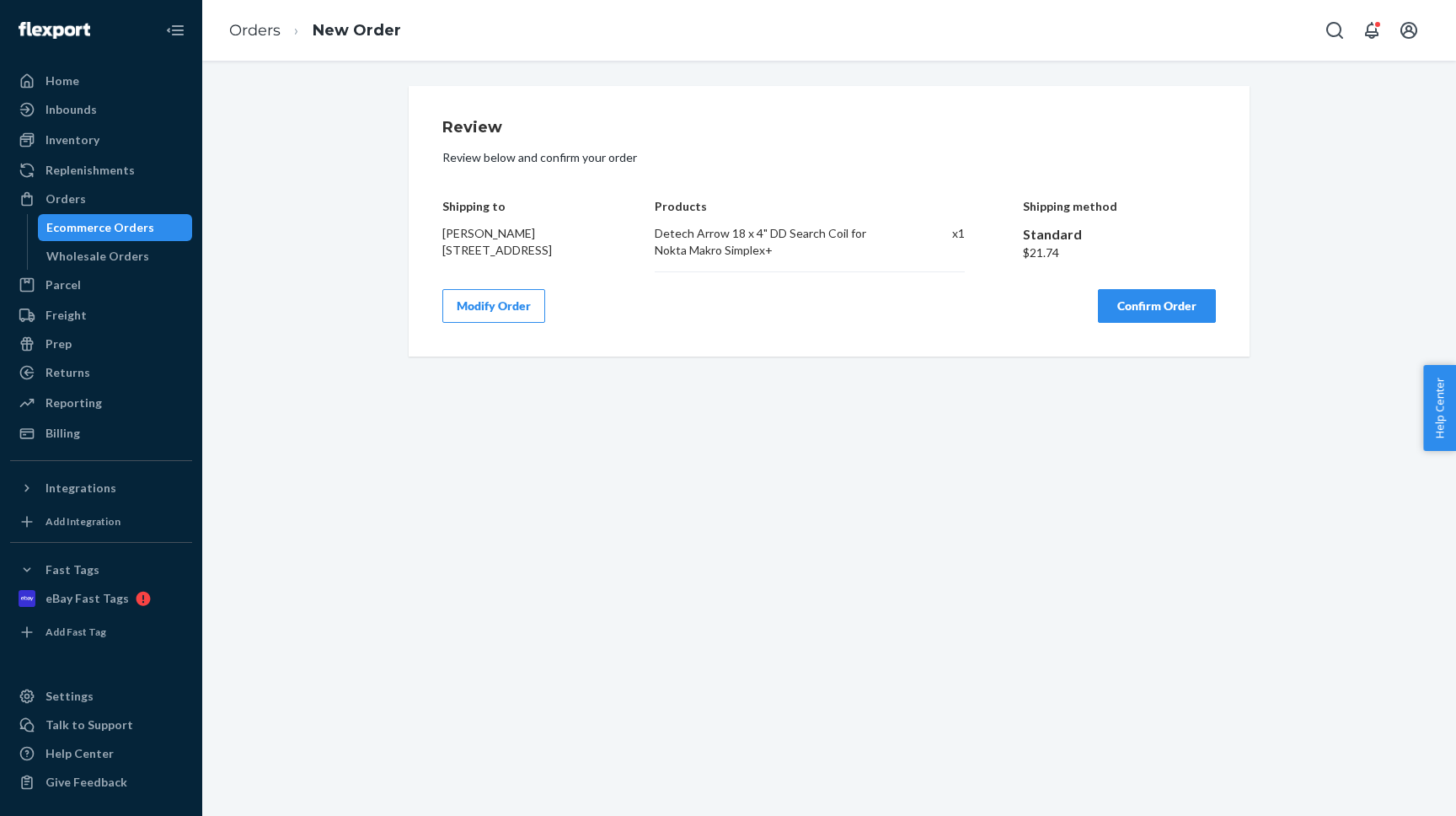
scroll to position [0, 0]
click at [1130, 301] on button "Confirm Order" at bounding box center [1157, 306] width 118 height 34
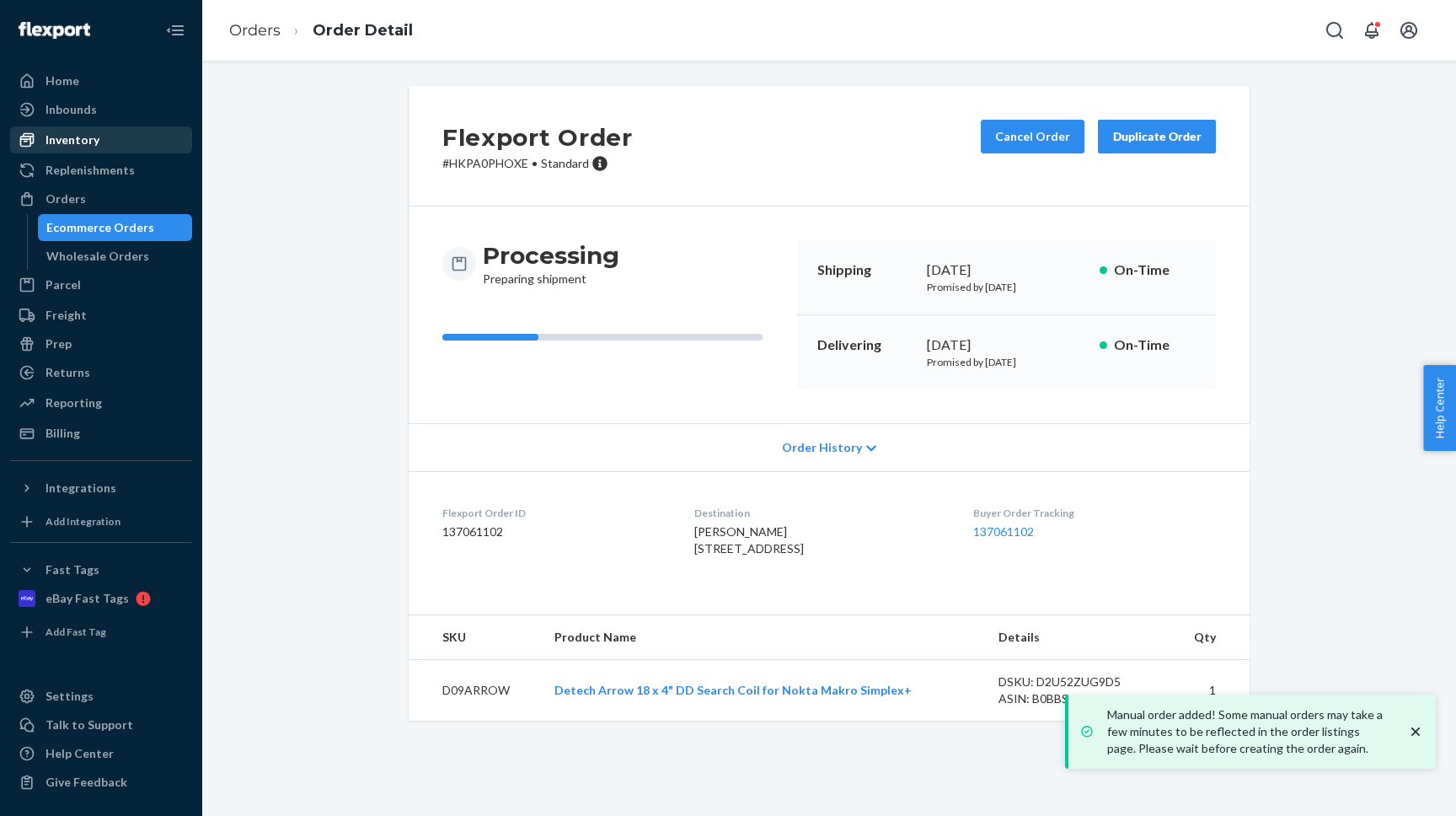
click at [158, 141] on div "Inventory" at bounding box center [100, 139] width 178 height 23
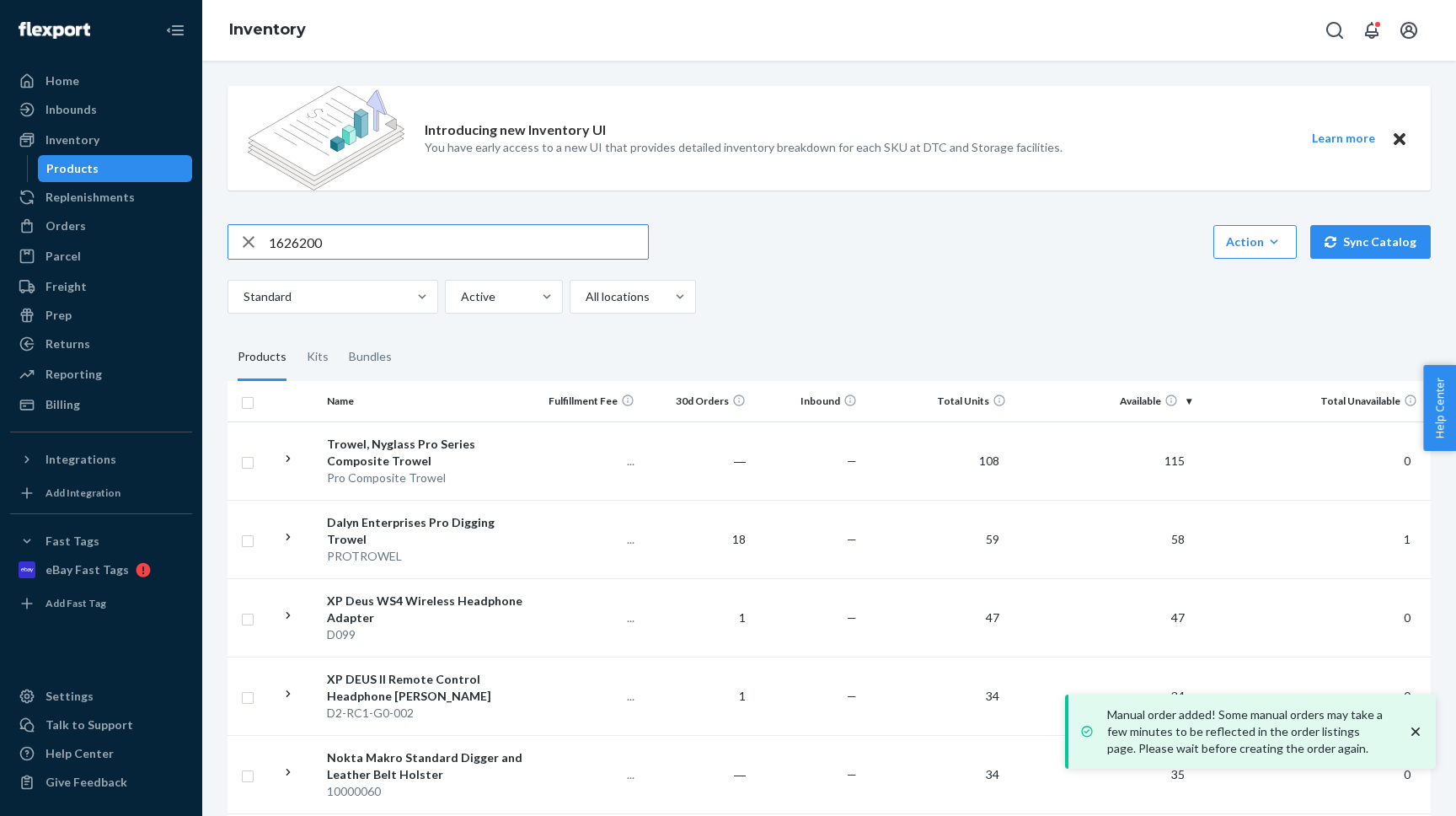
type input "1626200"
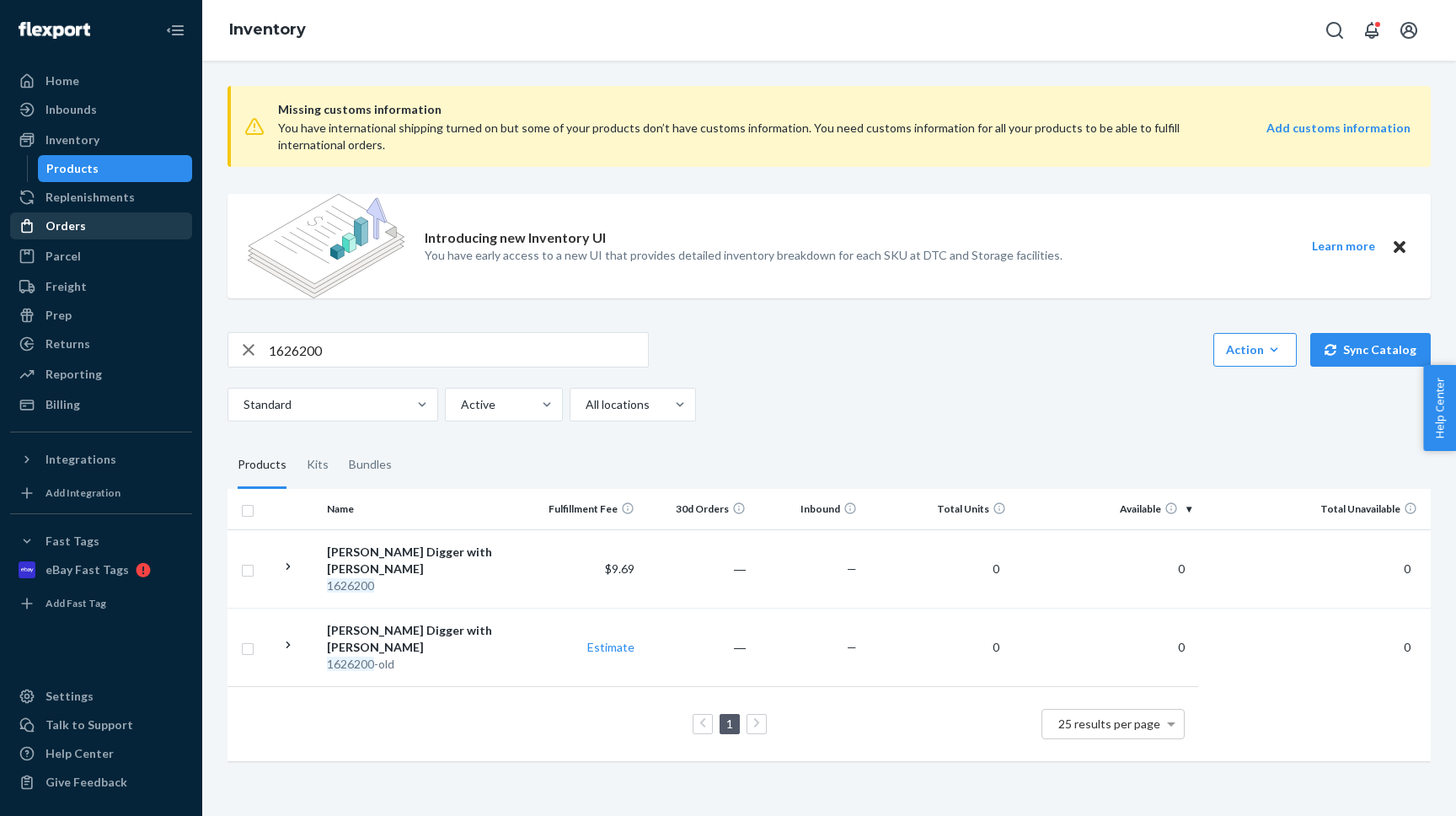
click at [109, 223] on div "Orders" at bounding box center [100, 226] width 178 height 23
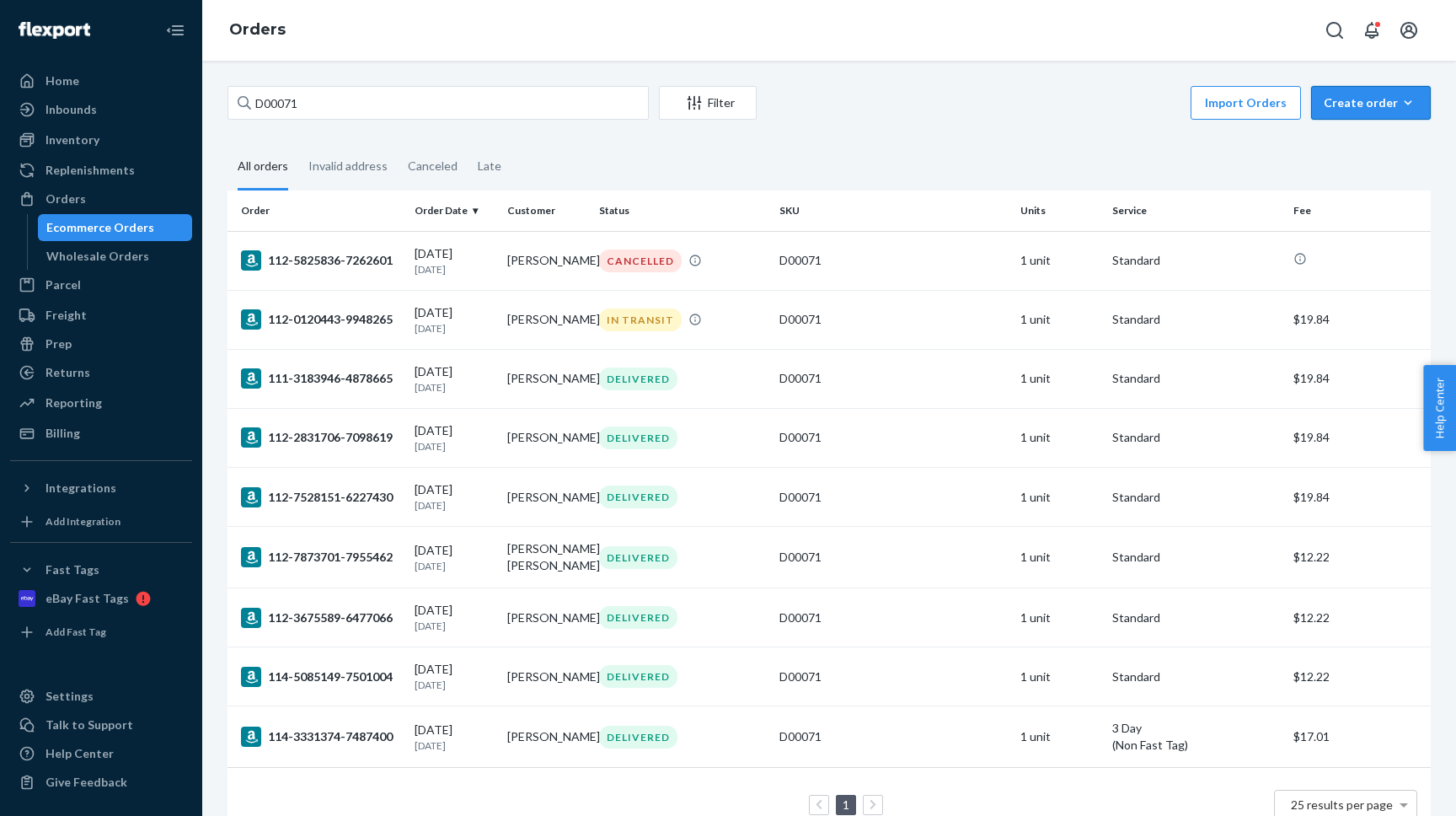
click at [1361, 102] on div "Create order" at bounding box center [1370, 102] width 95 height 17
click at [1377, 143] on span "Ecommerce order" at bounding box center [1381, 143] width 104 height 12
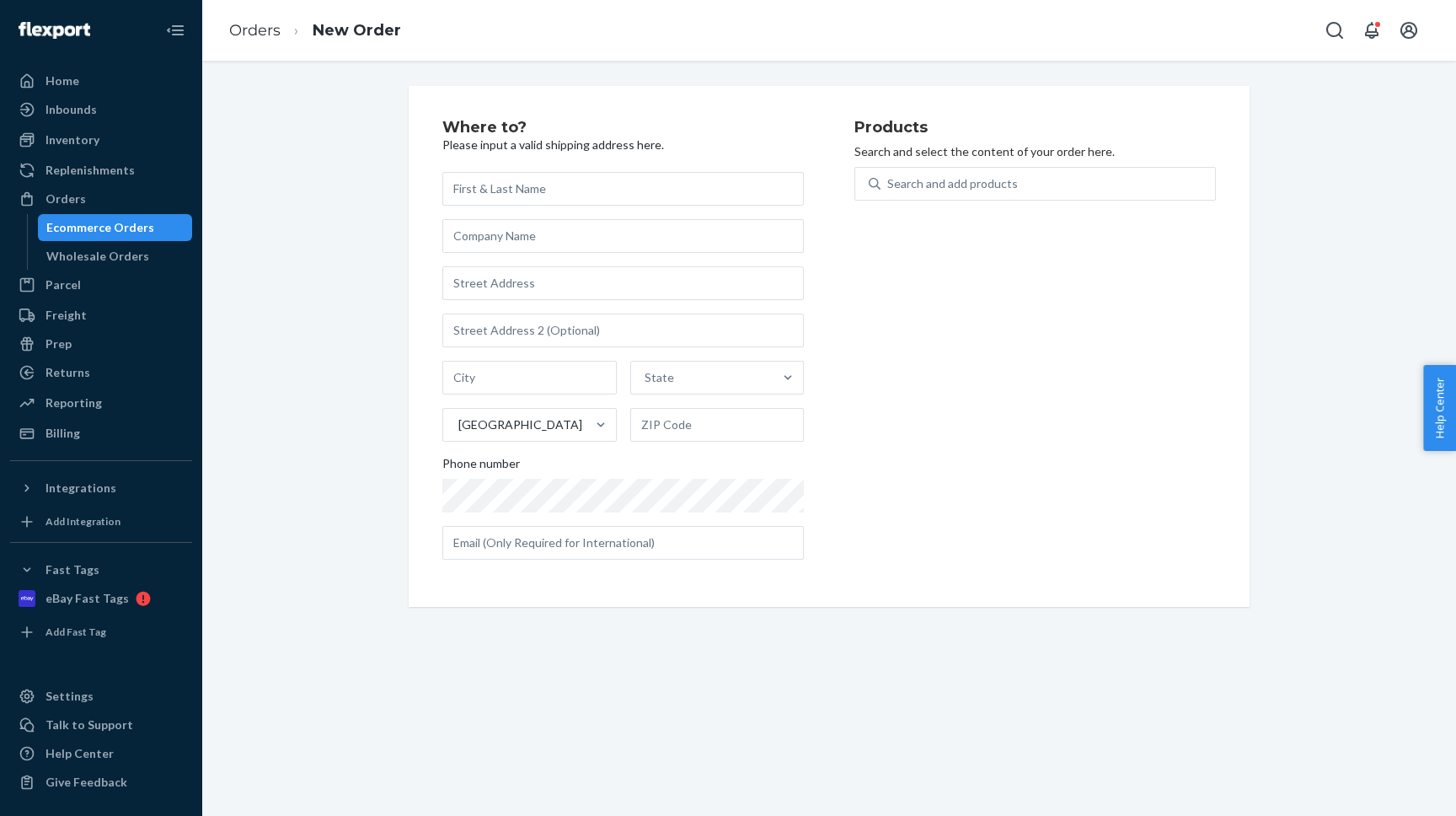
click at [913, 206] on div "Search and add products" at bounding box center [1035, 193] width 362 height 54
click at [916, 195] on div "Search and add products" at bounding box center [1048, 183] width 334 height 30
click at [889, 192] on input "0 results available. Use Up and Down to choose options, press Enter to select t…" at bounding box center [889, 183] width 2 height 17
